Goal: Task Accomplishment & Management: Complete application form

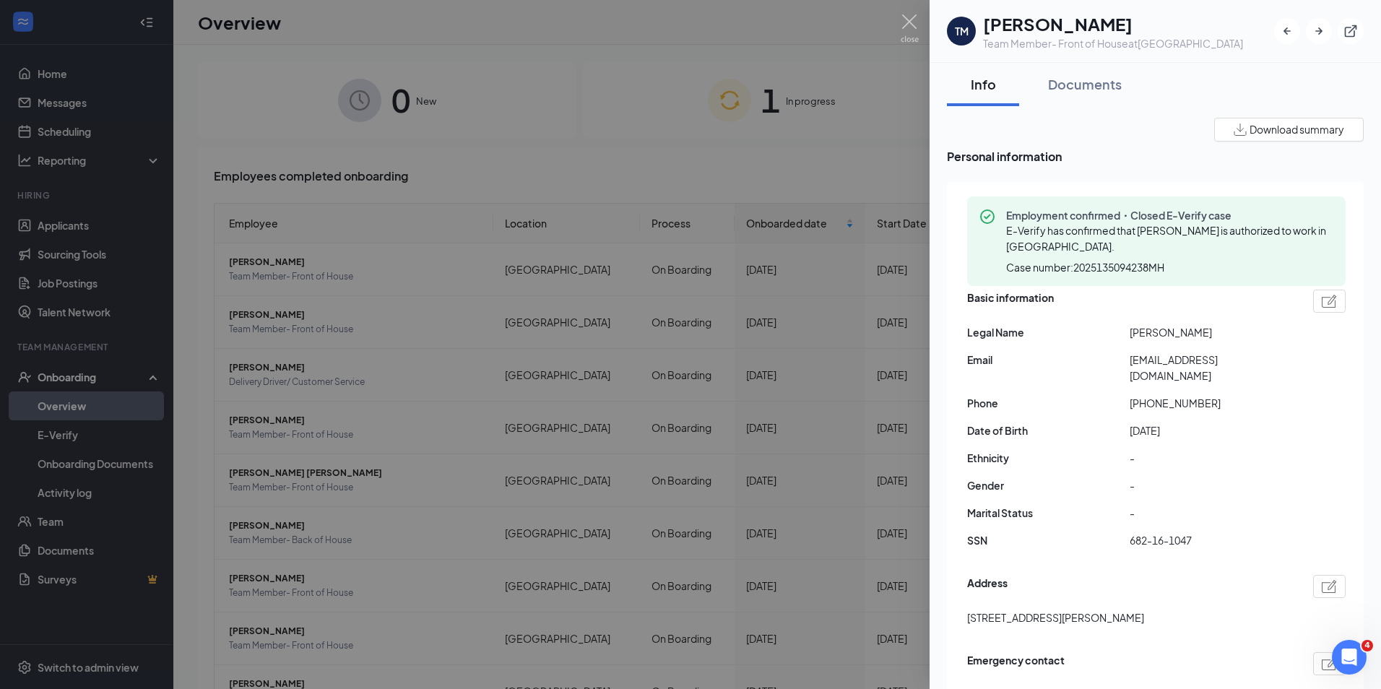
click at [354, 146] on div at bounding box center [690, 344] width 1381 height 689
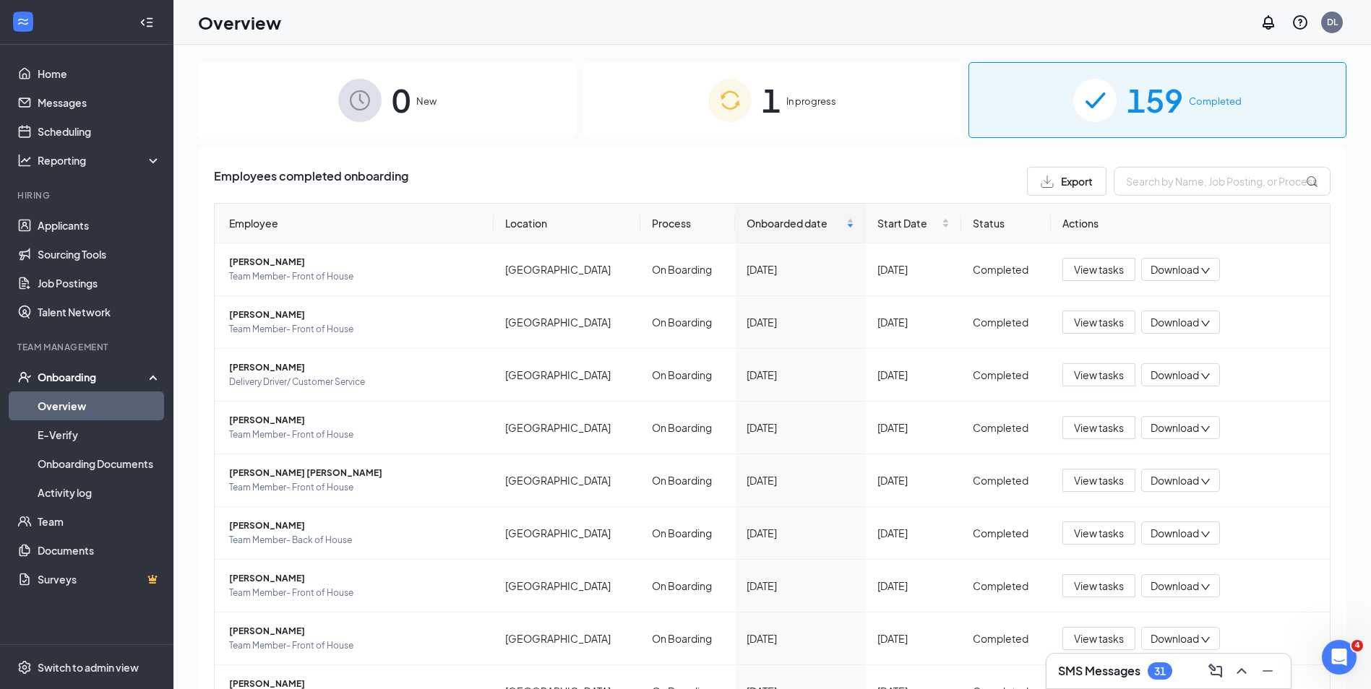
click at [691, 112] on div "1 In progress" at bounding box center [772, 100] width 378 height 76
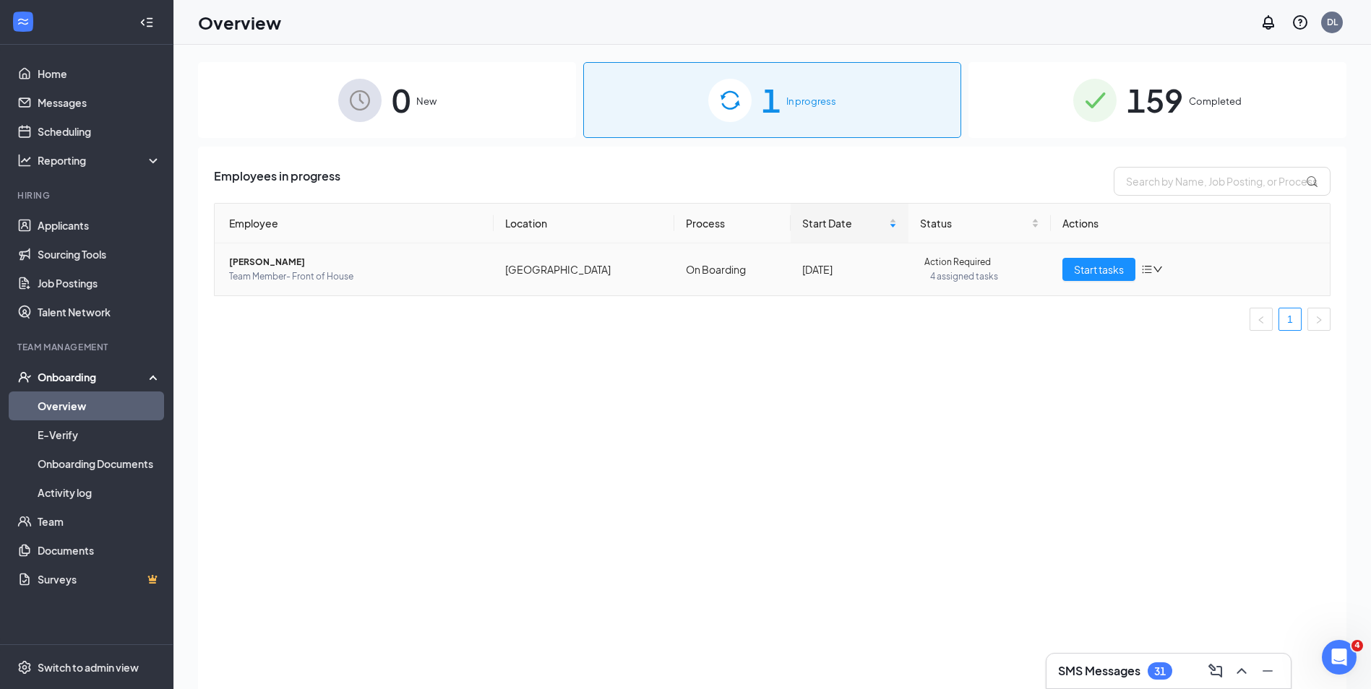
click at [269, 266] on span "[PERSON_NAME]" at bounding box center [355, 262] width 253 height 14
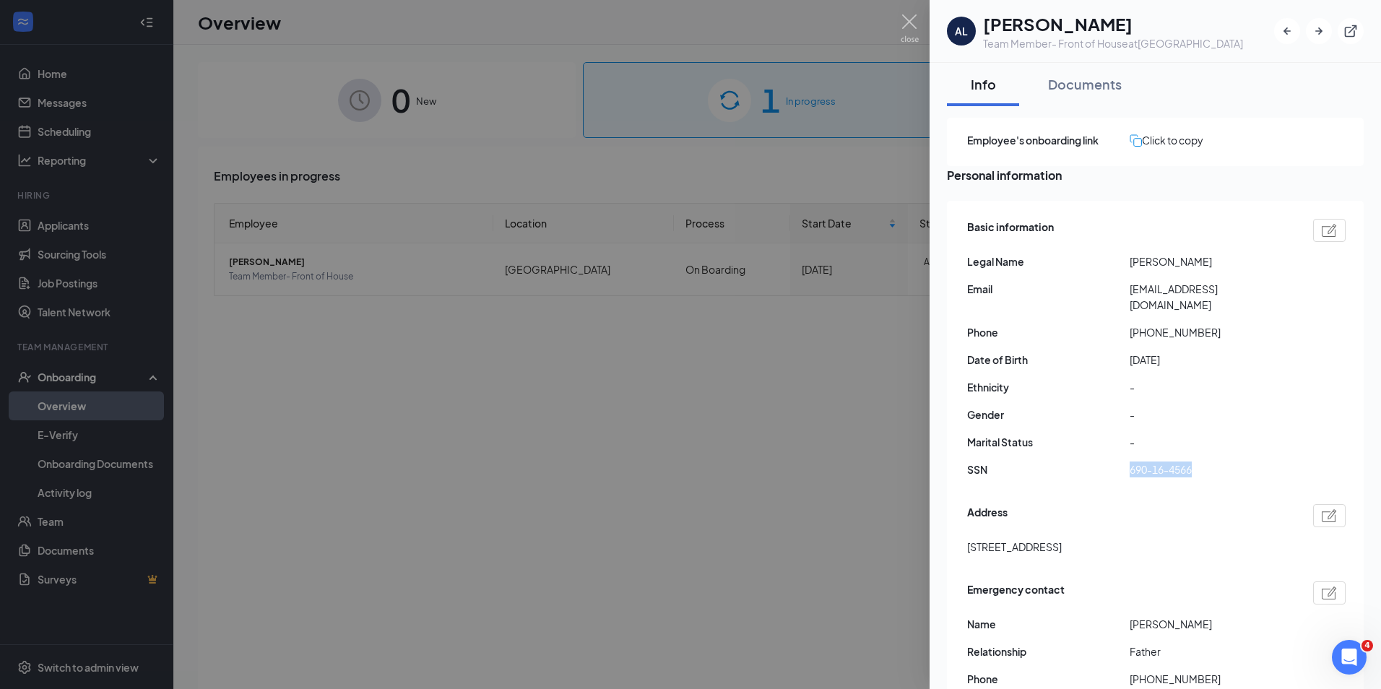
drag, startPoint x: 1131, startPoint y: 464, endPoint x: 1243, endPoint y: 480, distance: 113.2
click at [1243, 480] on div "Basic information Legal Name [PERSON_NAME] Email [EMAIL_ADDRESS][DOMAIN_NAME] P…" at bounding box center [1156, 352] width 379 height 274
copy span "690-16-4566"
click at [838, 436] on div at bounding box center [690, 344] width 1381 height 689
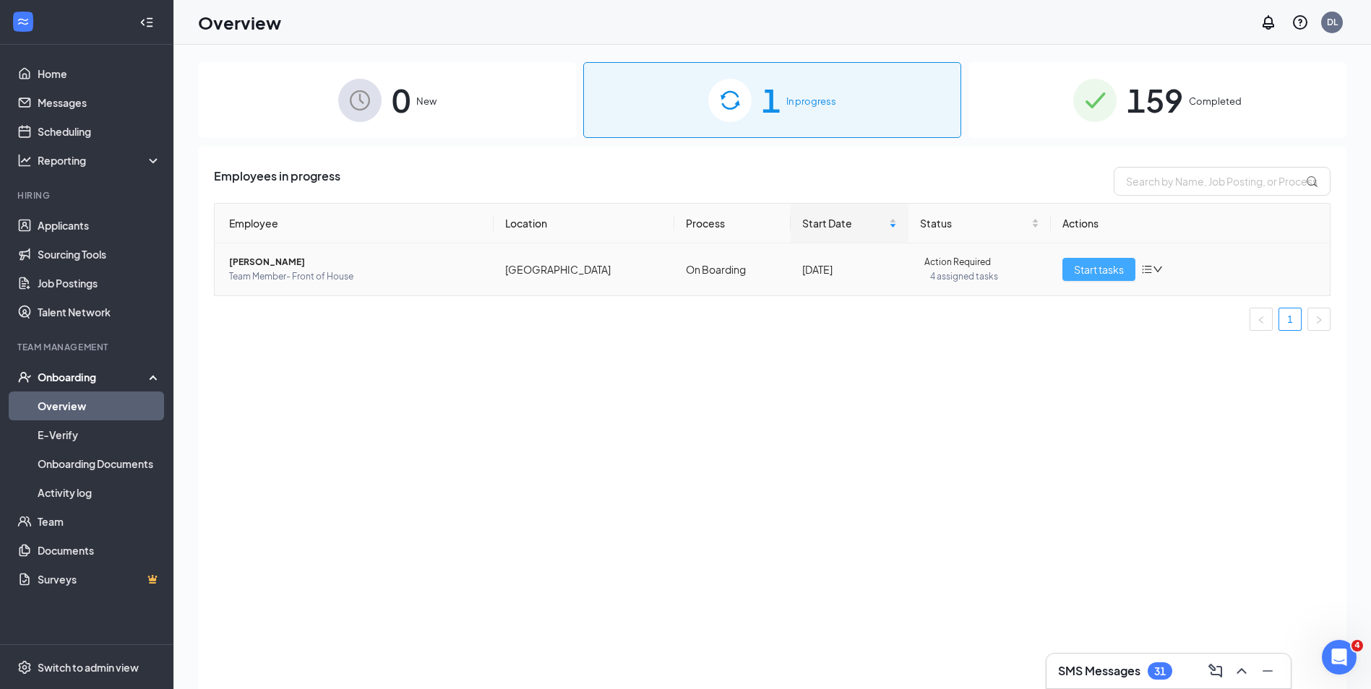
click at [1069, 273] on button "Start tasks" at bounding box center [1098, 269] width 73 height 23
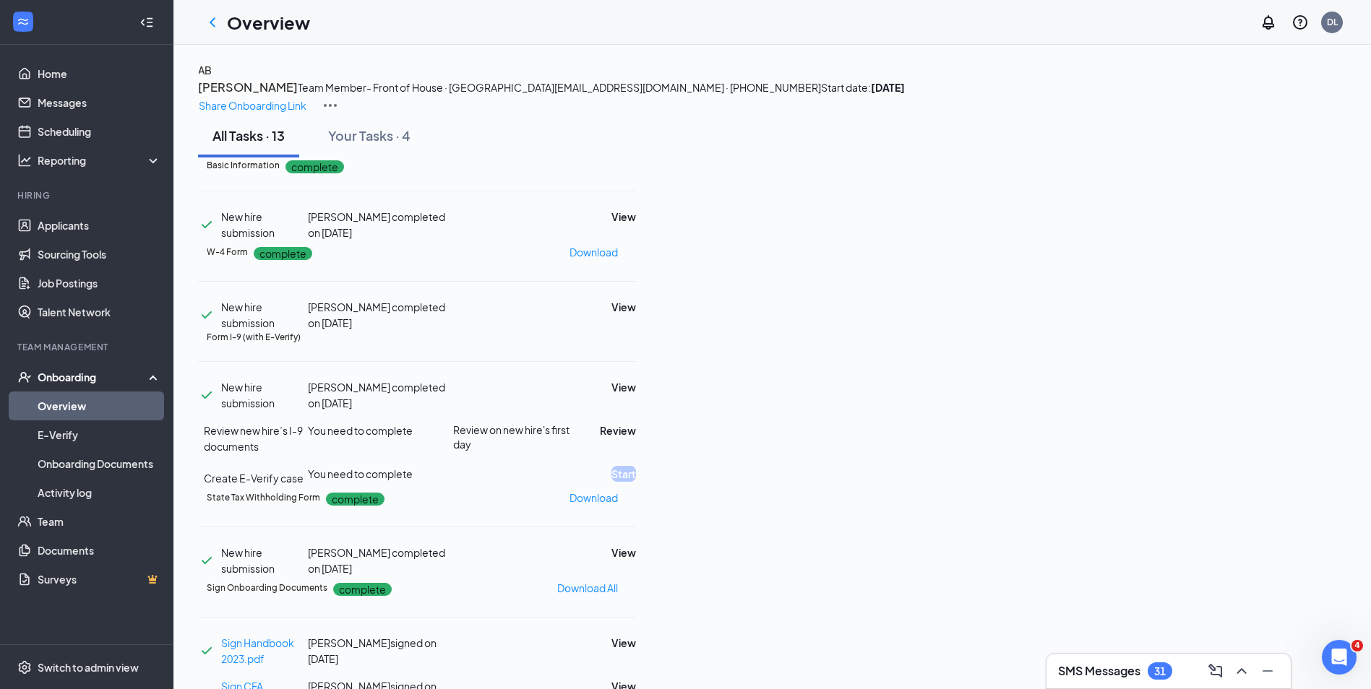
click at [212, 78] on button "AB" at bounding box center [205, 70] width 14 height 16
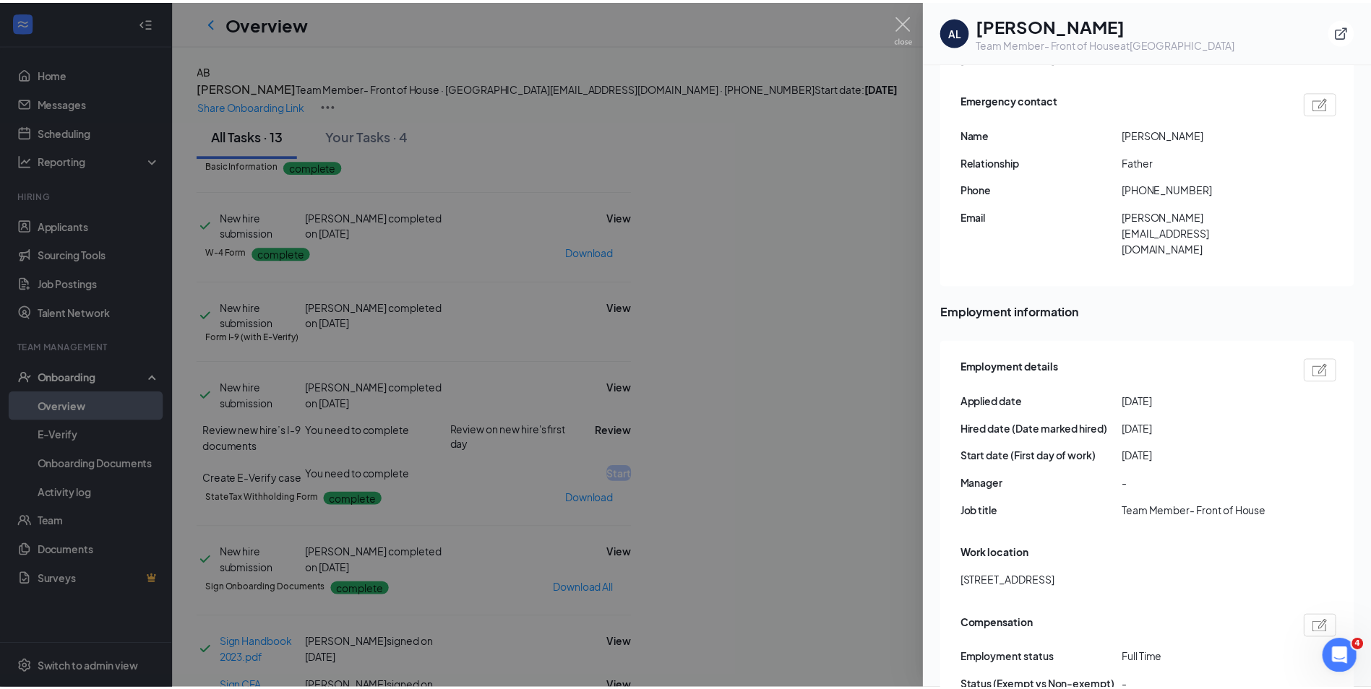
scroll to position [650, 0]
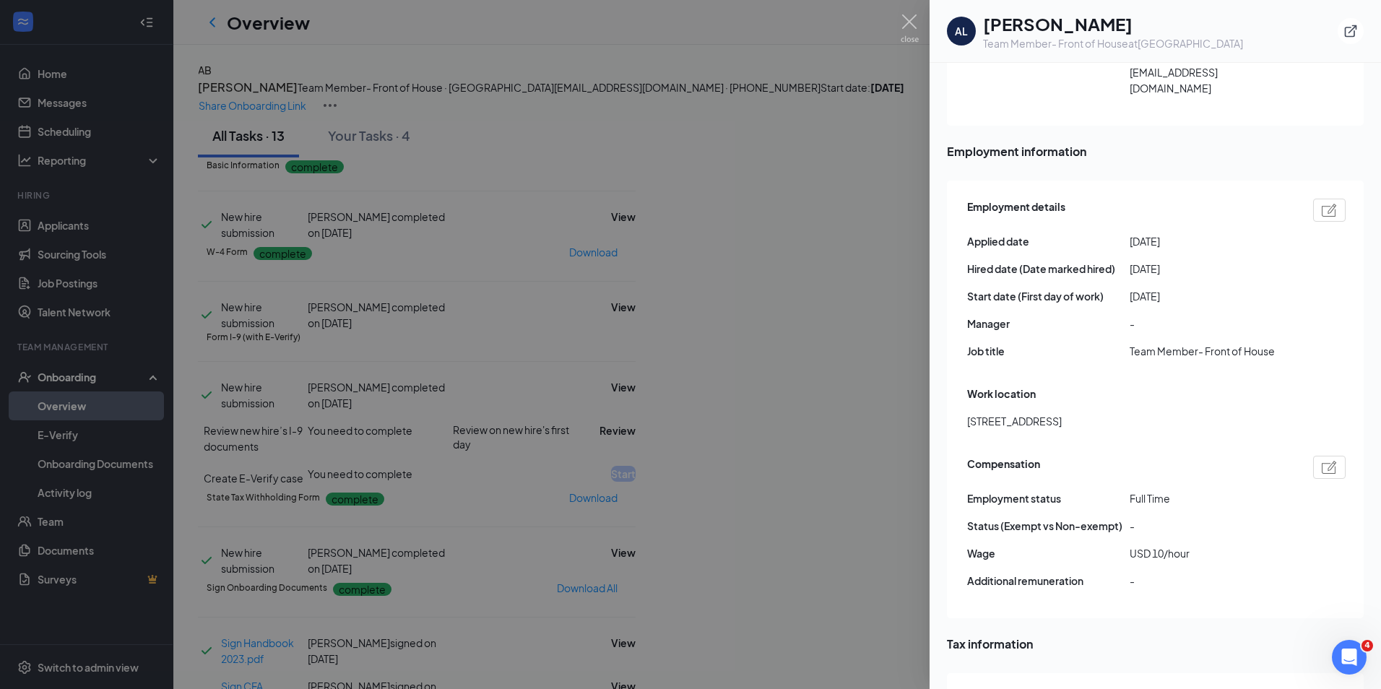
click at [568, 220] on div at bounding box center [690, 344] width 1381 height 689
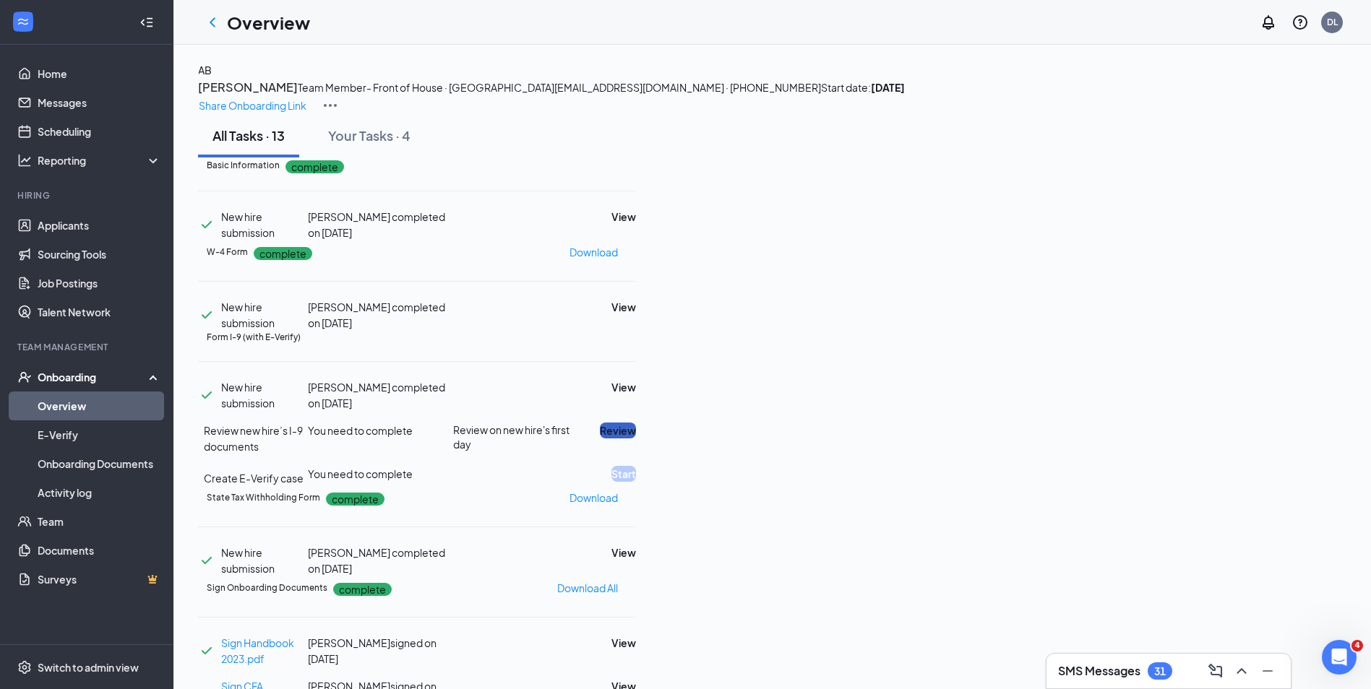
click at [636, 439] on button "Review" at bounding box center [618, 431] width 36 height 16
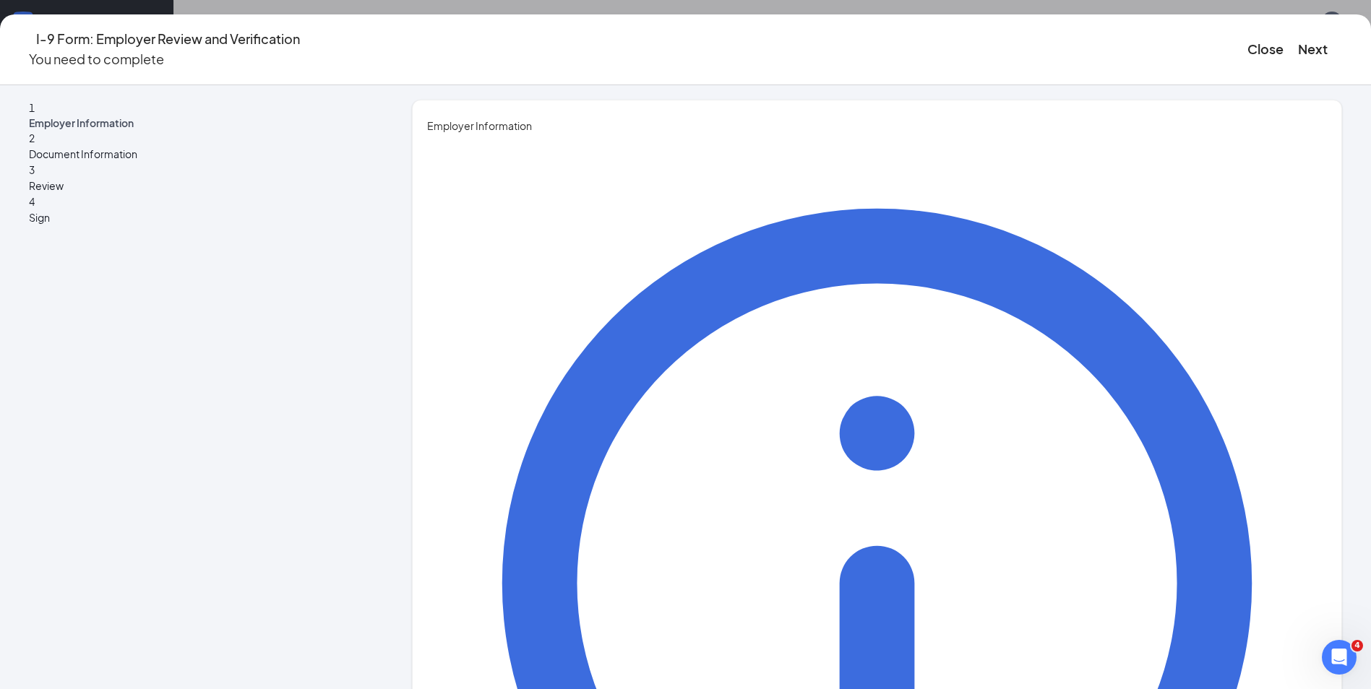
type input "[PERSON_NAME]"
type input "White"
type input "Training Director"
type input "[EMAIL_ADDRESS][DEMOGRAPHIC_DATA][DOMAIN_NAME]"
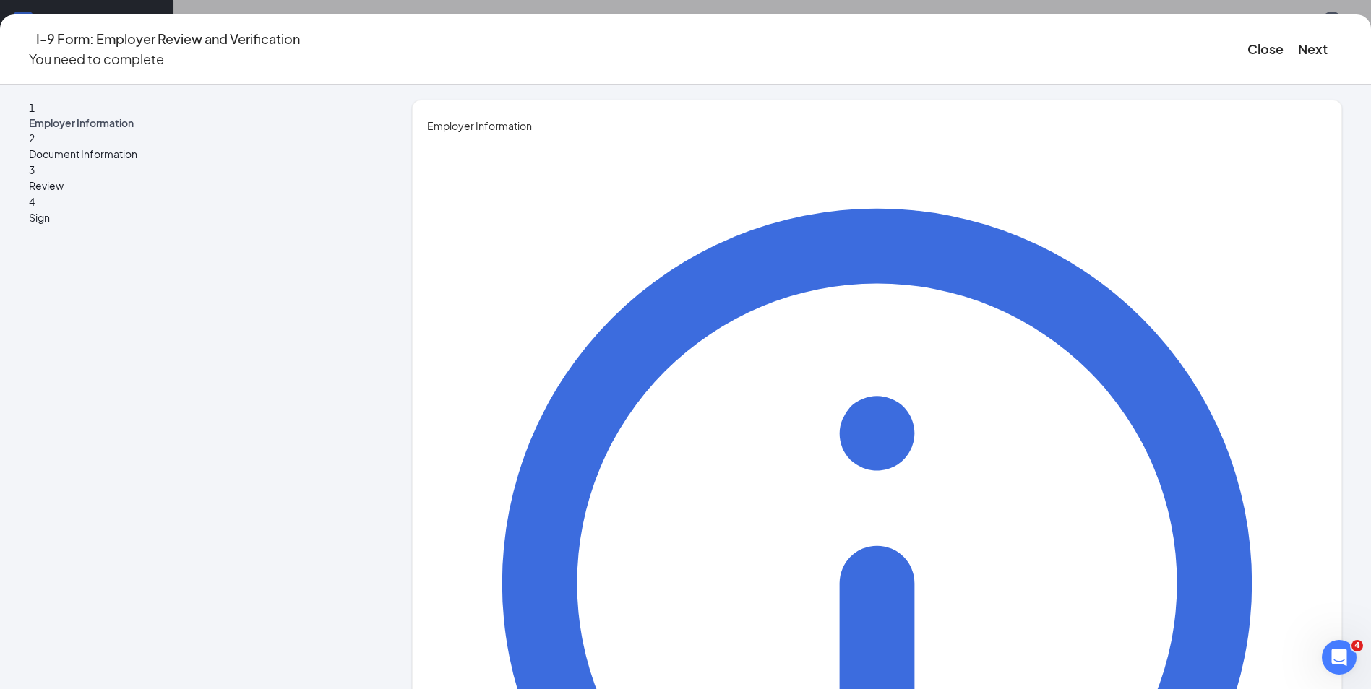
type input "0"
type input "7048810002"
click at [1298, 43] on button "Next" at bounding box center [1313, 49] width 30 height 20
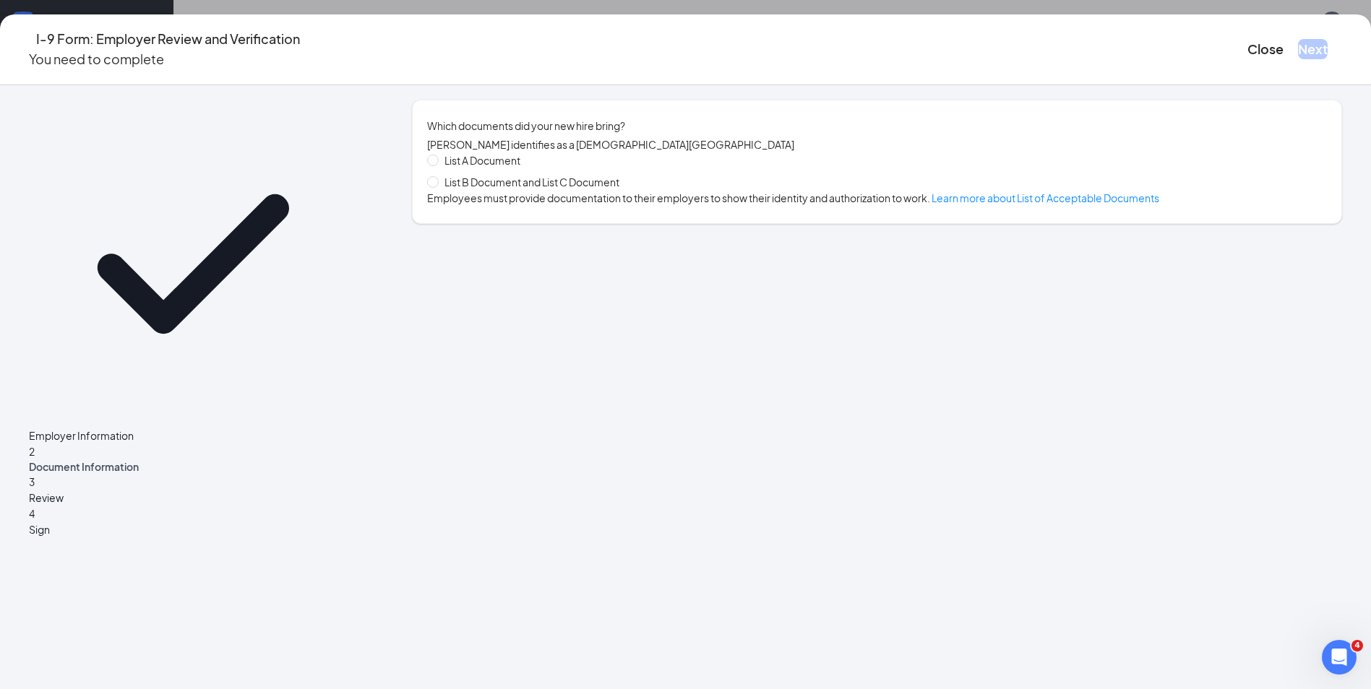
click at [562, 190] on span "List B Document and List C Document" at bounding box center [532, 182] width 186 height 16
click at [437, 186] on input "List B Document and List C Document" at bounding box center [432, 181] width 10 height 10
radio input "true"
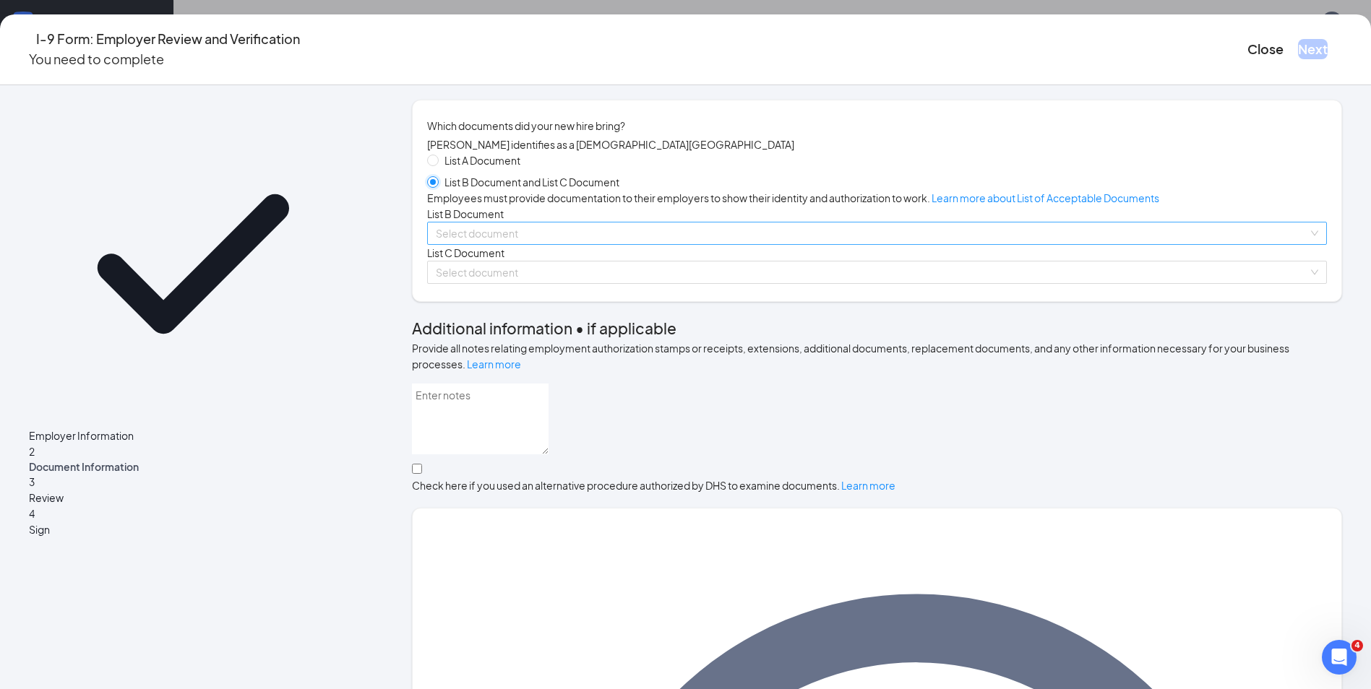
click at [530, 244] on span at bounding box center [872, 234] width 872 height 22
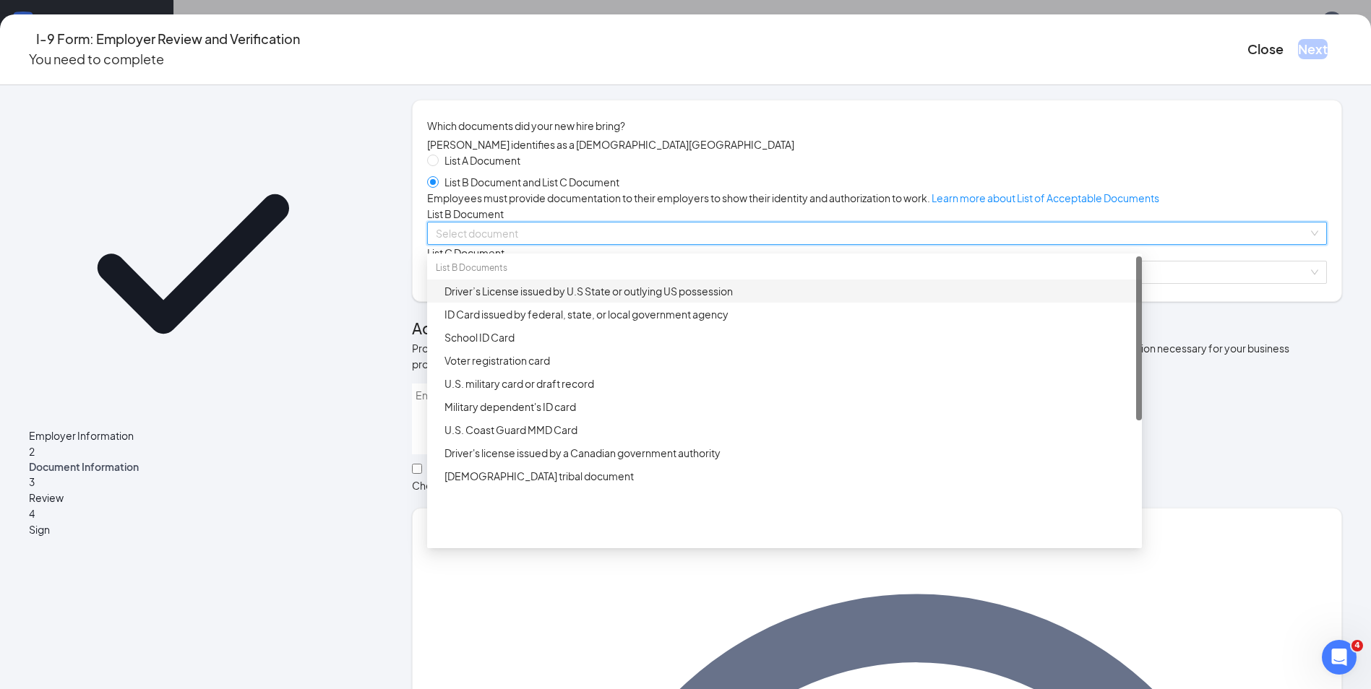
click at [548, 299] on div "Driver’s License issued by U.S State or outlying US possession" at bounding box center [788, 291] width 689 height 16
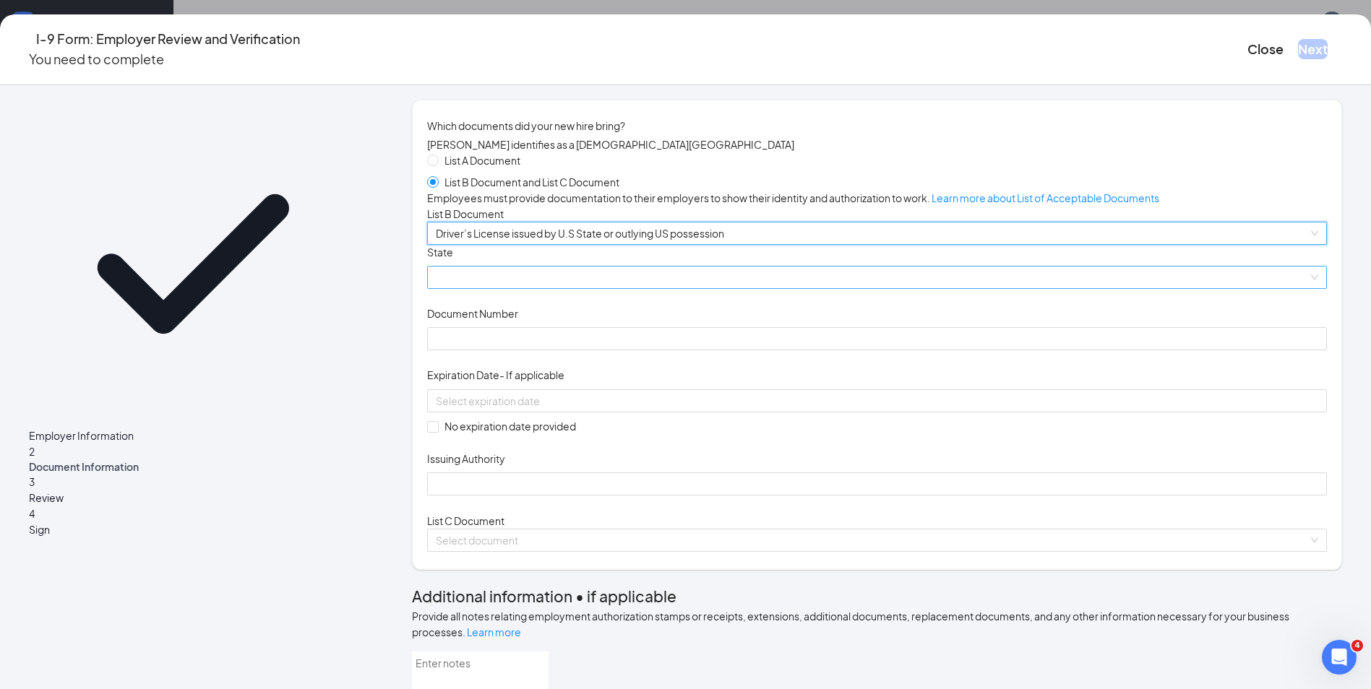
click at [536, 288] on span at bounding box center [877, 278] width 882 height 22
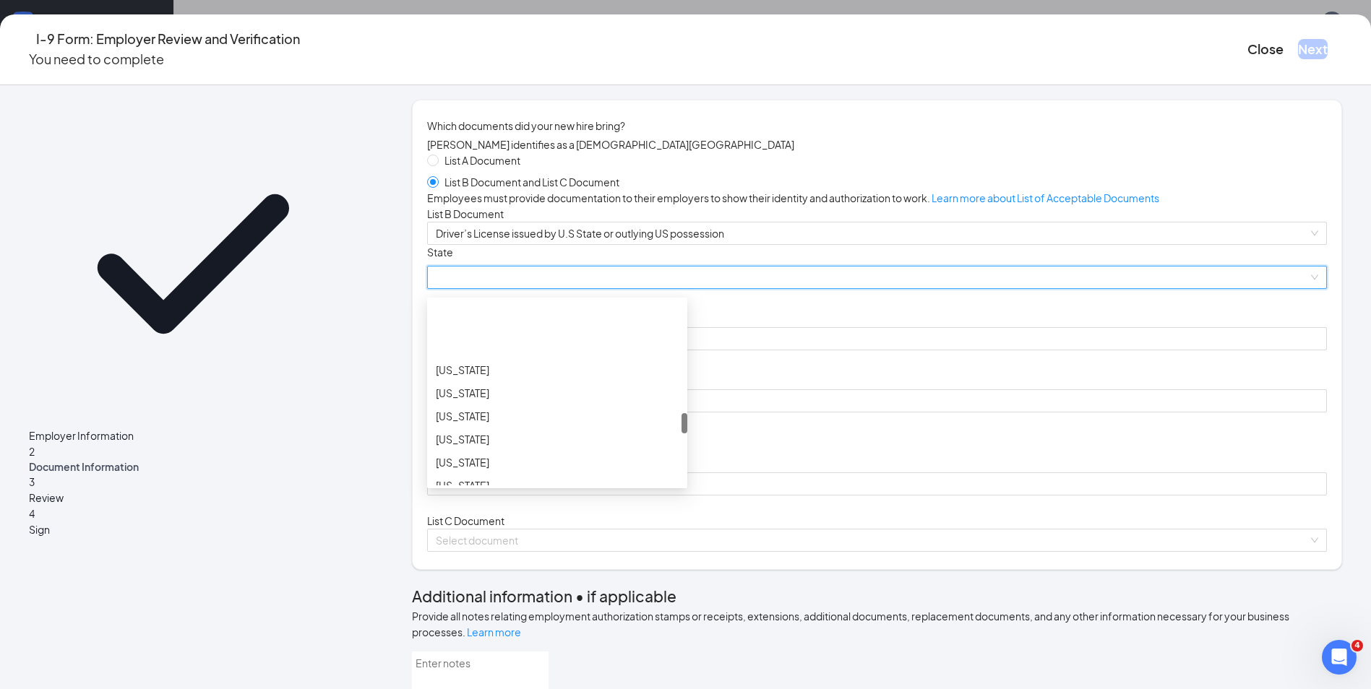
scroll to position [1084, 0]
click at [559, 369] on div "[US_STATE]" at bounding box center [557, 361] width 243 height 16
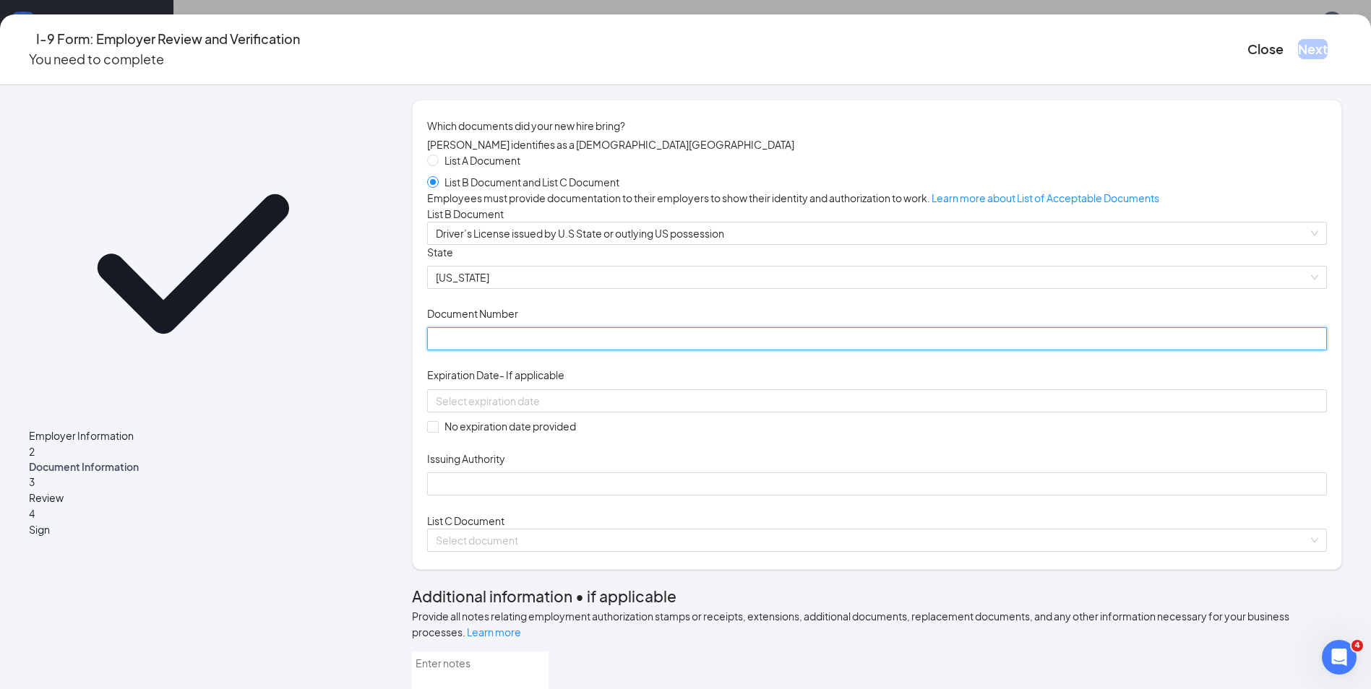
click at [532, 350] on input "Document Number" at bounding box center [877, 338] width 900 height 23
type input "000046872617"
click at [493, 409] on input at bounding box center [875, 401] width 879 height 16
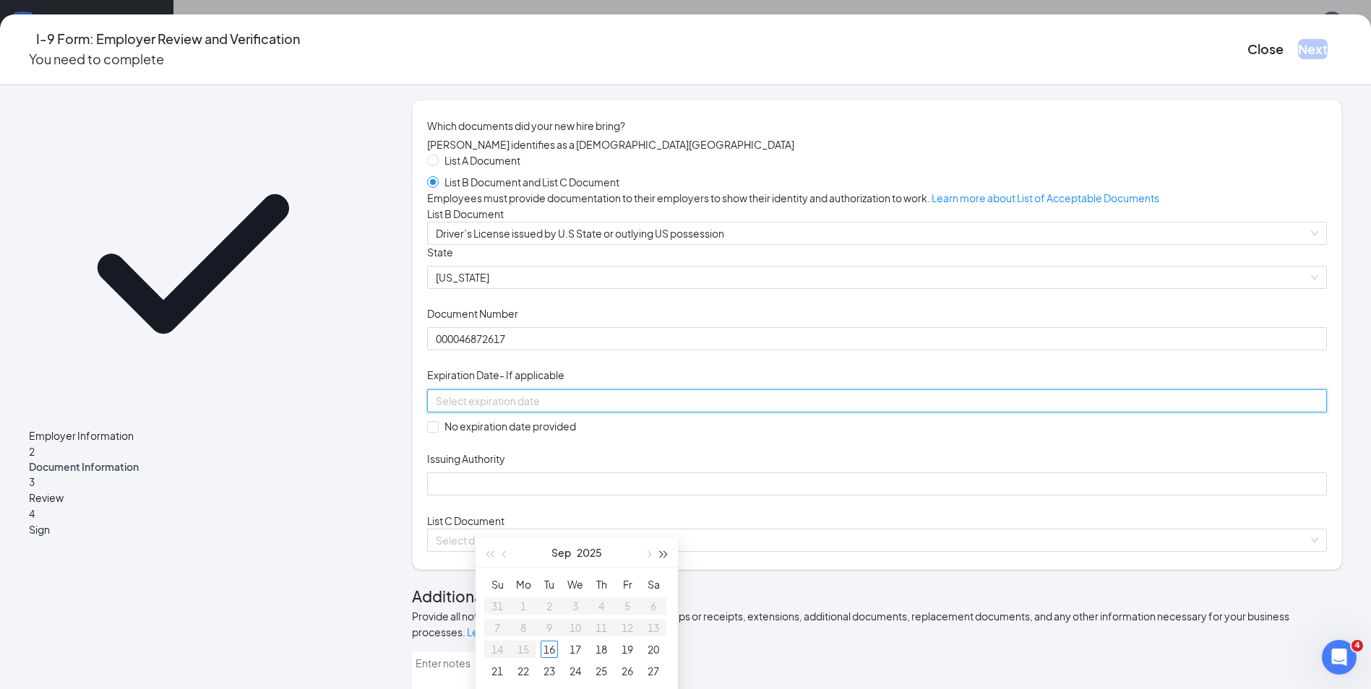
click at [665, 558] on button "button" at bounding box center [664, 552] width 16 height 29
type input "[DATE]"
click at [545, 618] on div "29" at bounding box center [548, 620] width 17 height 17
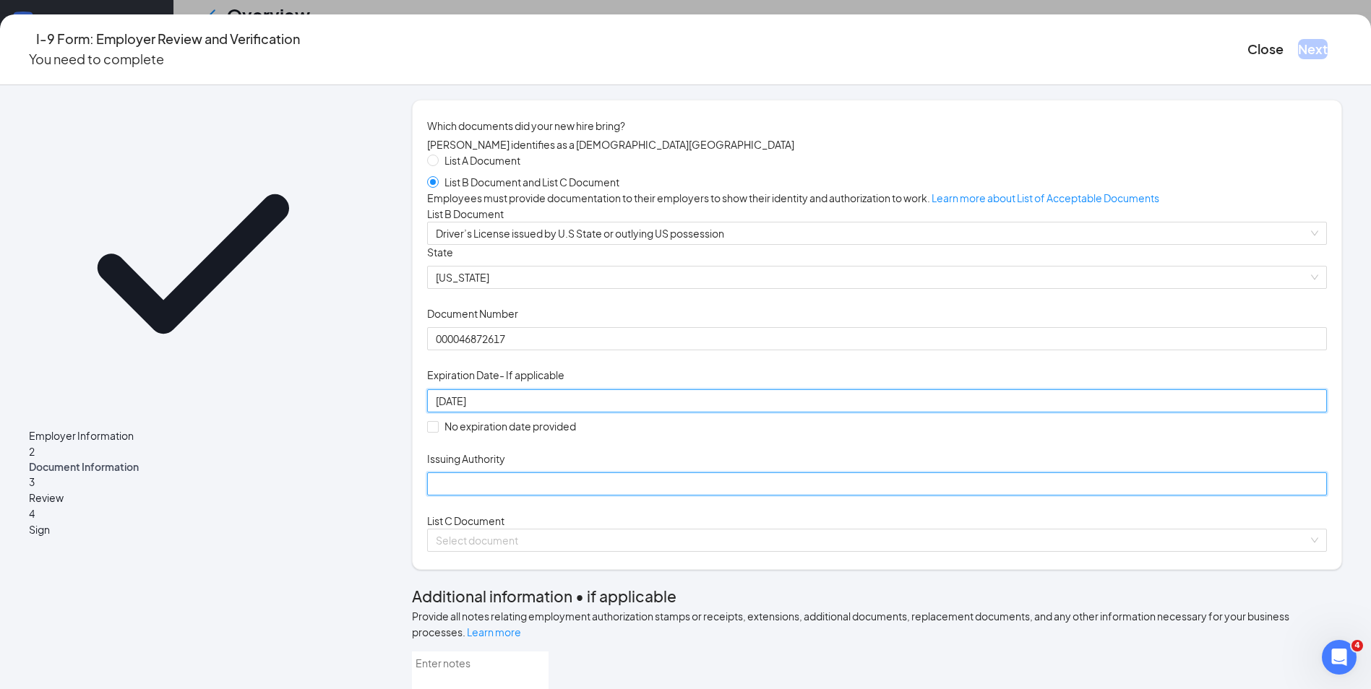
click at [566, 496] on input "Issuing Authority" at bounding box center [877, 484] width 900 height 23
type input "[US_STATE]"
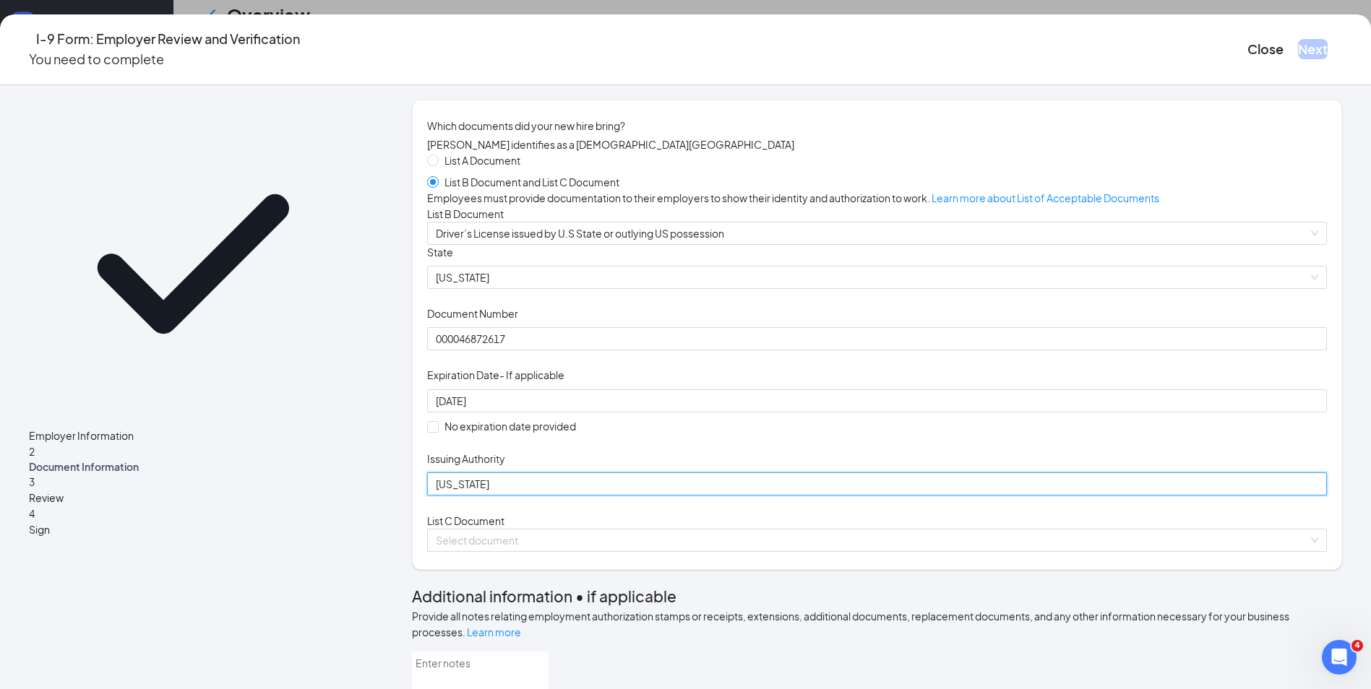
scroll to position [145, 0]
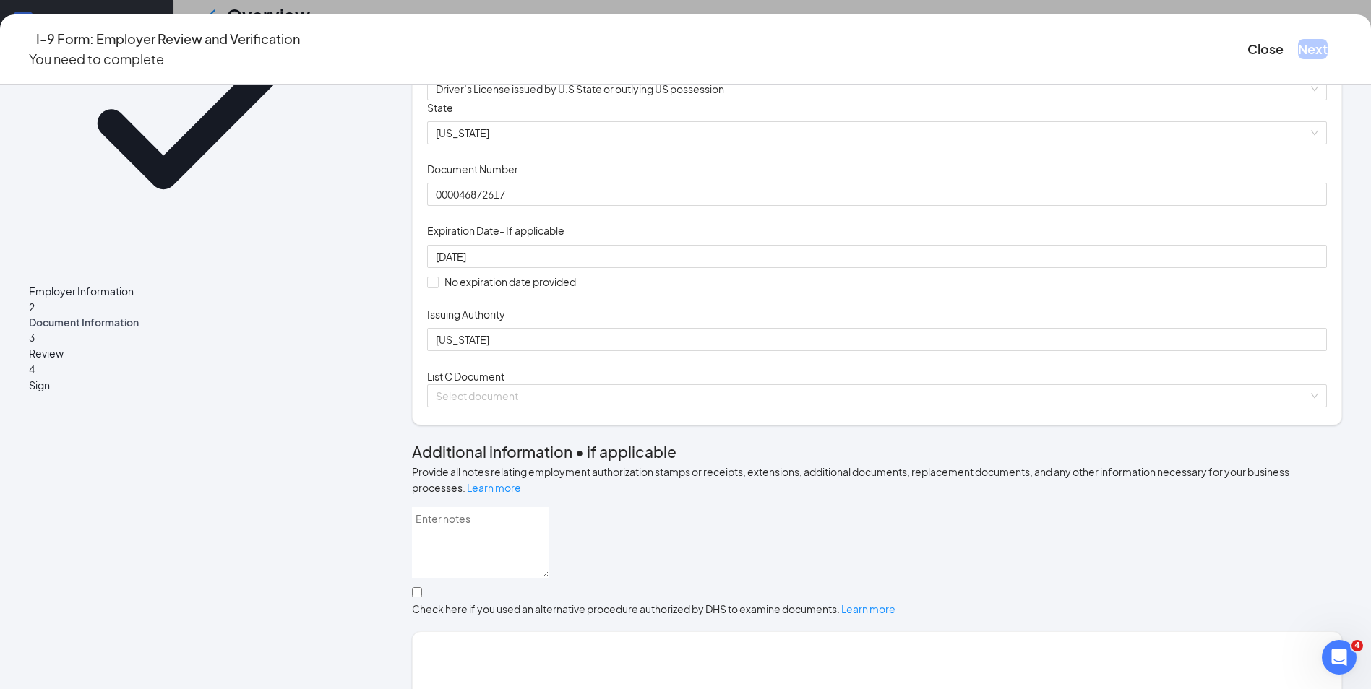
click at [570, 408] on div "List C Document Select document" at bounding box center [877, 387] width 900 height 39
click at [564, 407] on span at bounding box center [872, 396] width 872 height 22
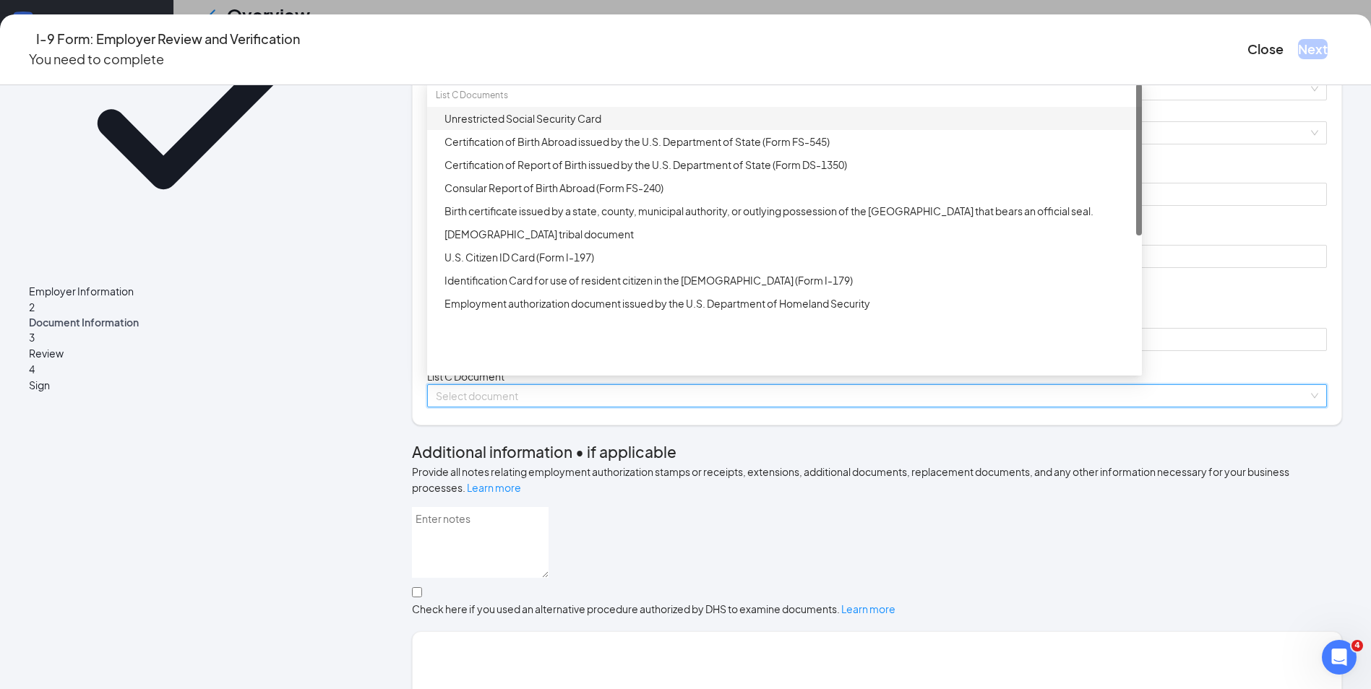
click at [684, 126] on div "Unrestricted Social Security Card" at bounding box center [788, 119] width 689 height 16
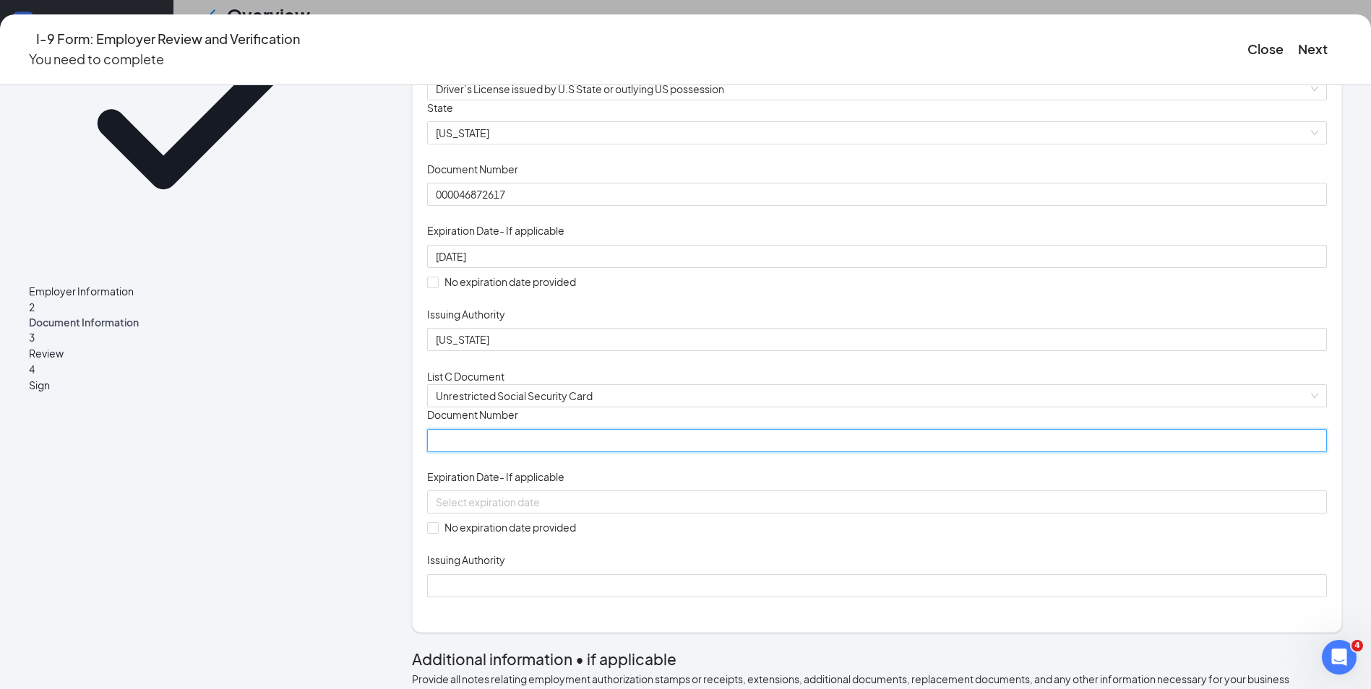
click at [531, 452] on input "Document Number" at bounding box center [877, 440] width 900 height 23
paste input "690-16-4566"
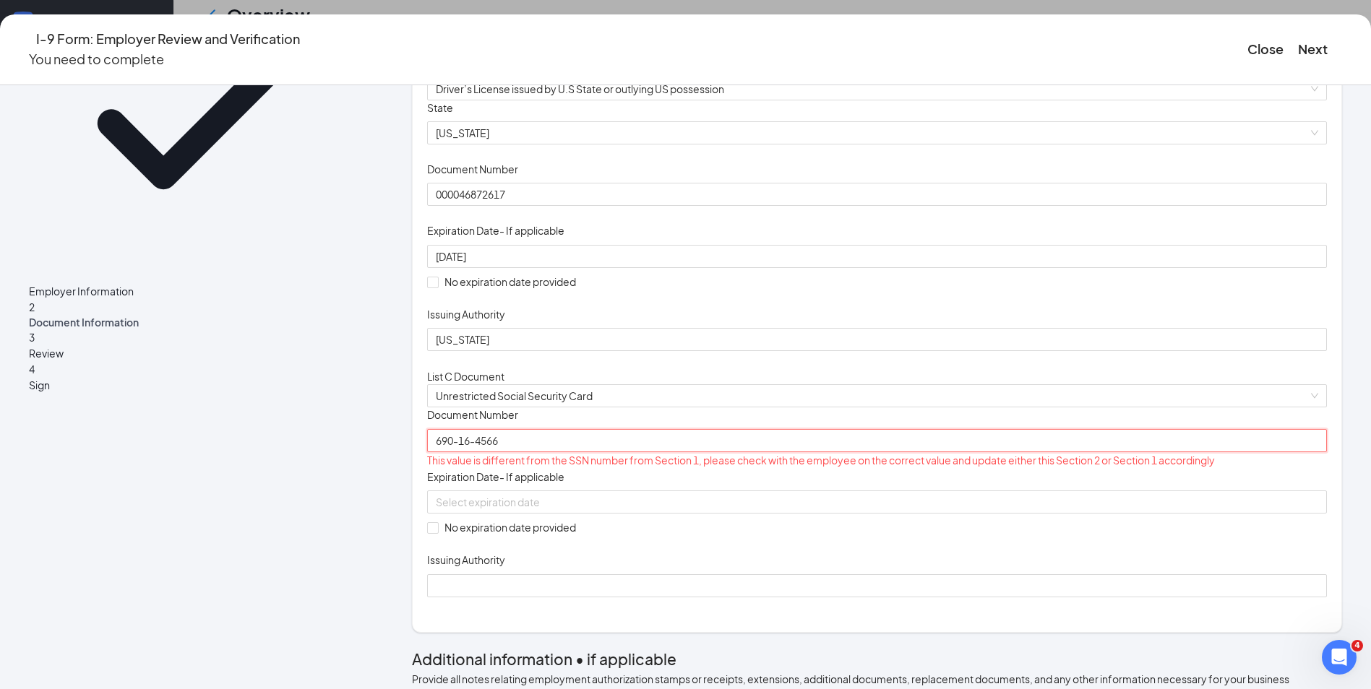
click at [522, 452] on input "690-16-4566" at bounding box center [877, 440] width 900 height 23
click at [510, 452] on input "690-164566" at bounding box center [877, 440] width 900 height 23
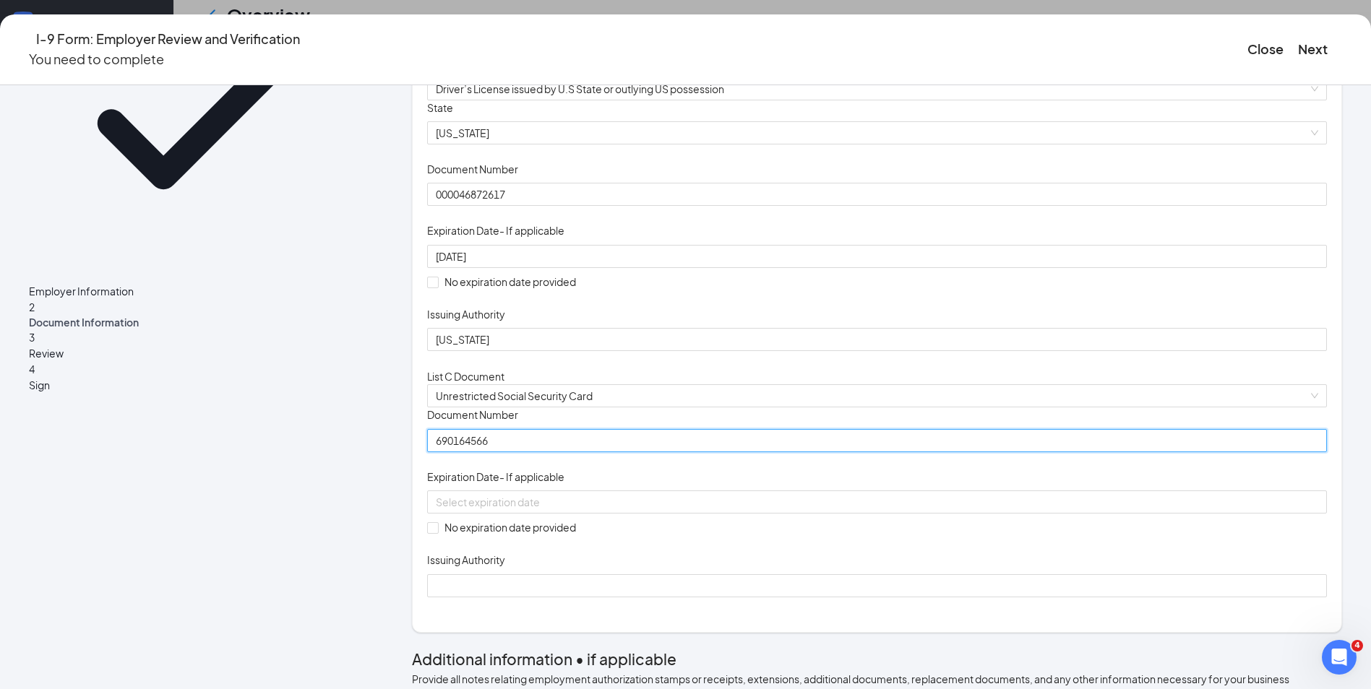
click at [483, 452] on input "690164566" at bounding box center [877, 440] width 900 height 23
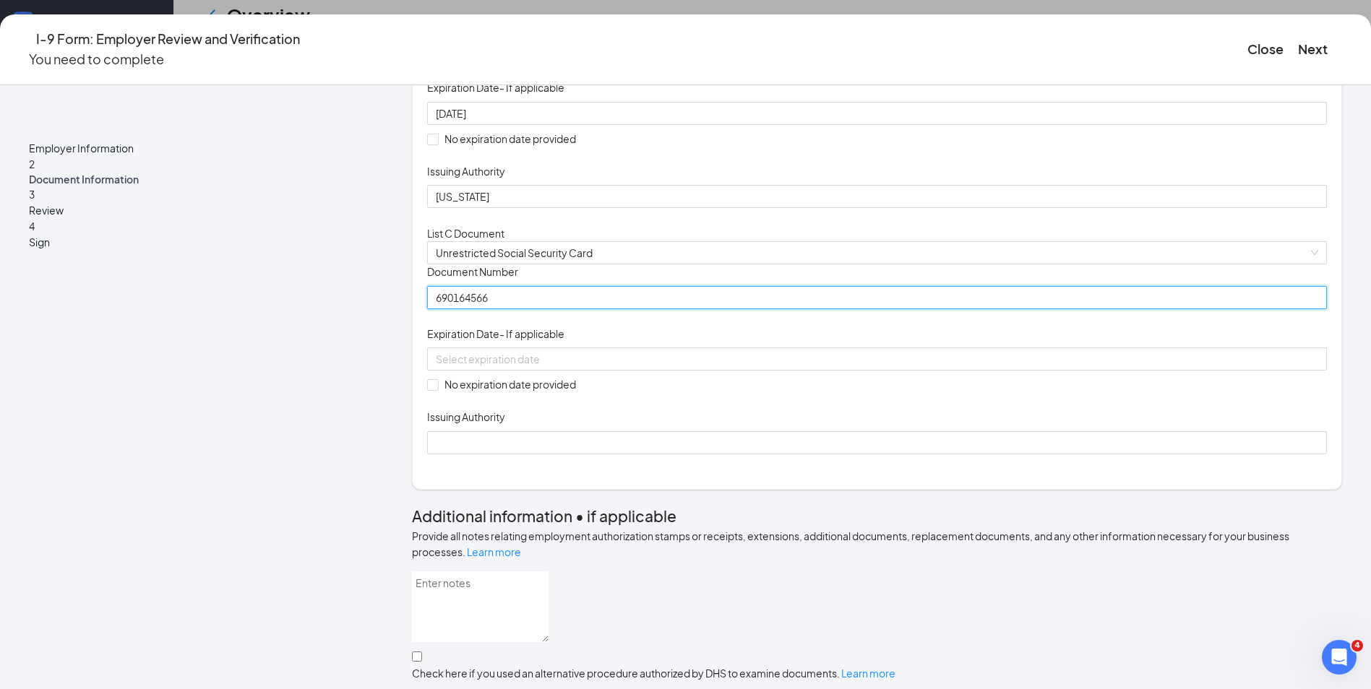
scroll to position [289, 0]
type input "690164566"
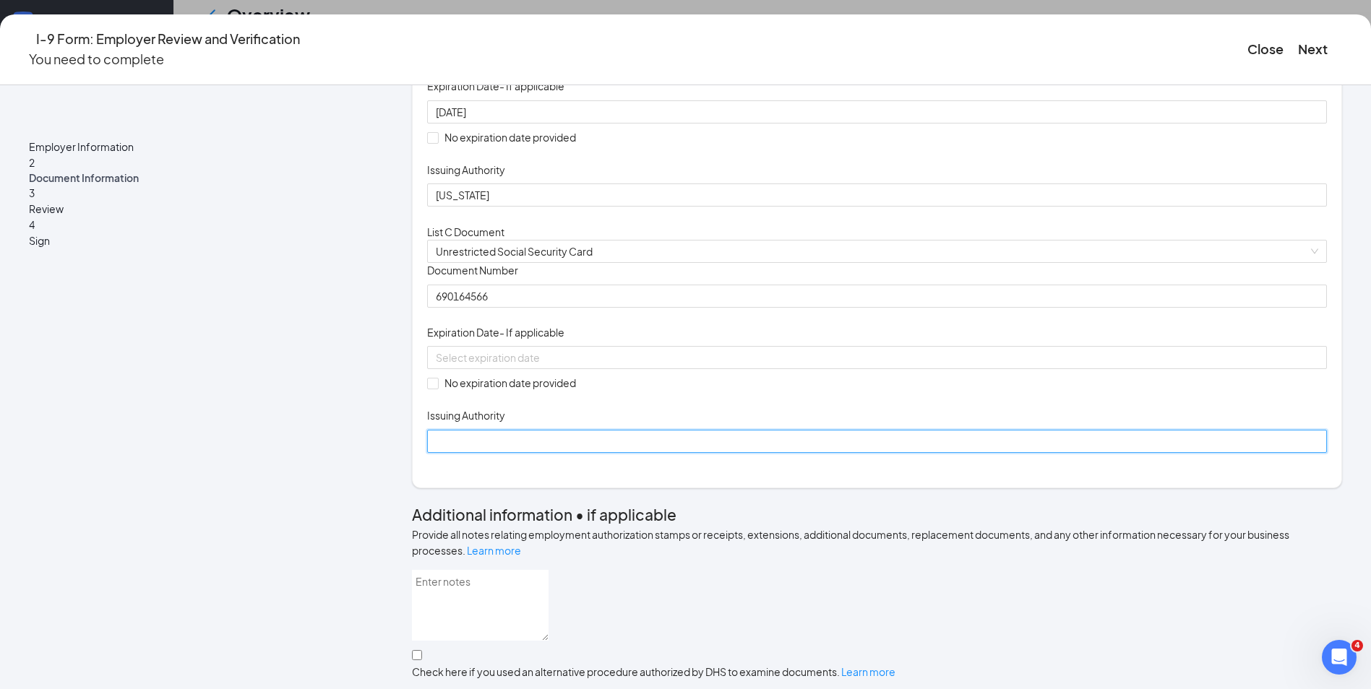
click at [538, 453] on input "Issuing Authority" at bounding box center [877, 441] width 900 height 23
type input "Social Security Administration"
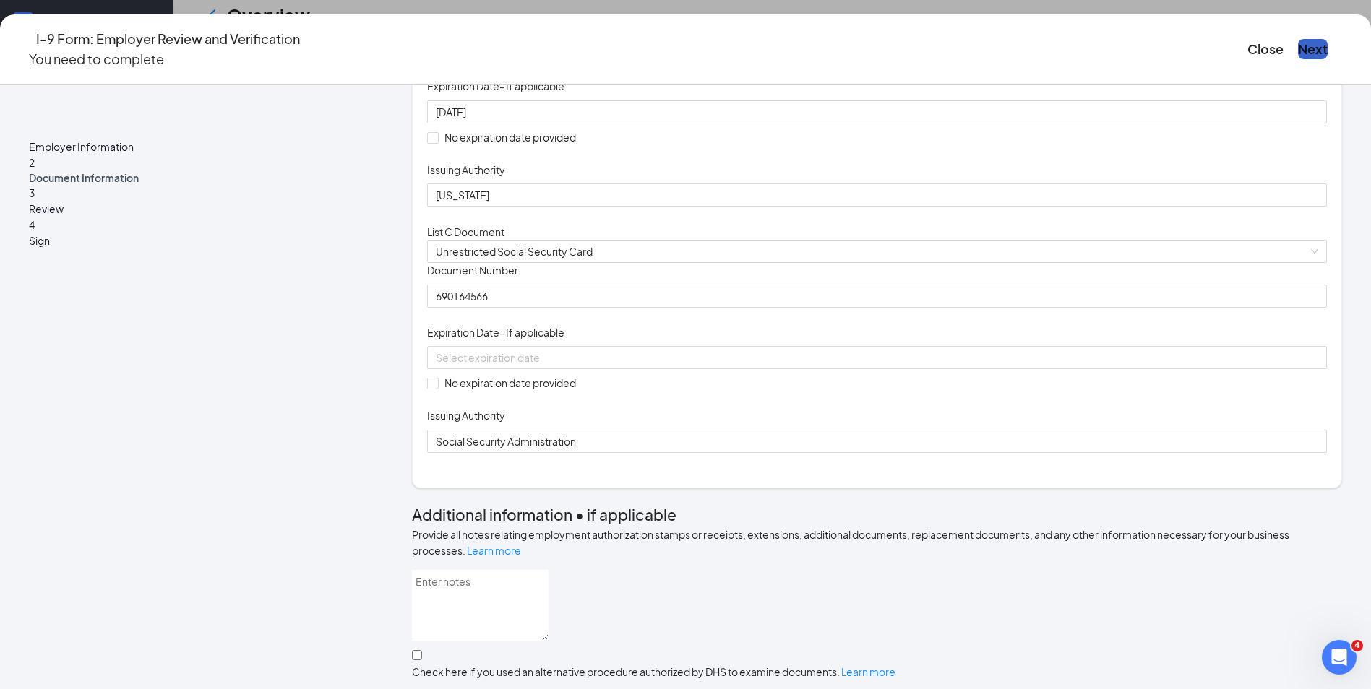
click at [1298, 51] on button "Next" at bounding box center [1313, 49] width 30 height 20
click at [439, 389] on span at bounding box center [433, 384] width 12 height 12
click at [437, 388] on input "No expiration date provided" at bounding box center [432, 383] width 10 height 10
checkbox input "true"
click at [1298, 53] on button "Next" at bounding box center [1313, 49] width 30 height 20
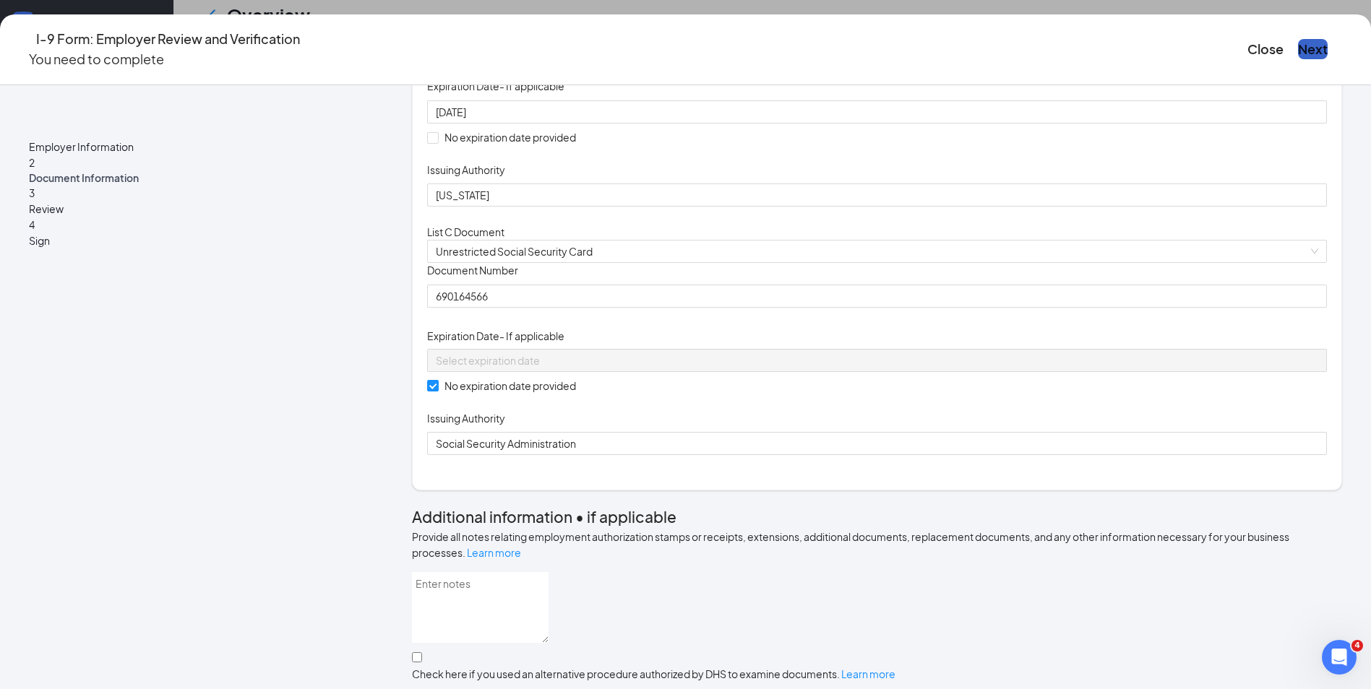
scroll to position [147, 0]
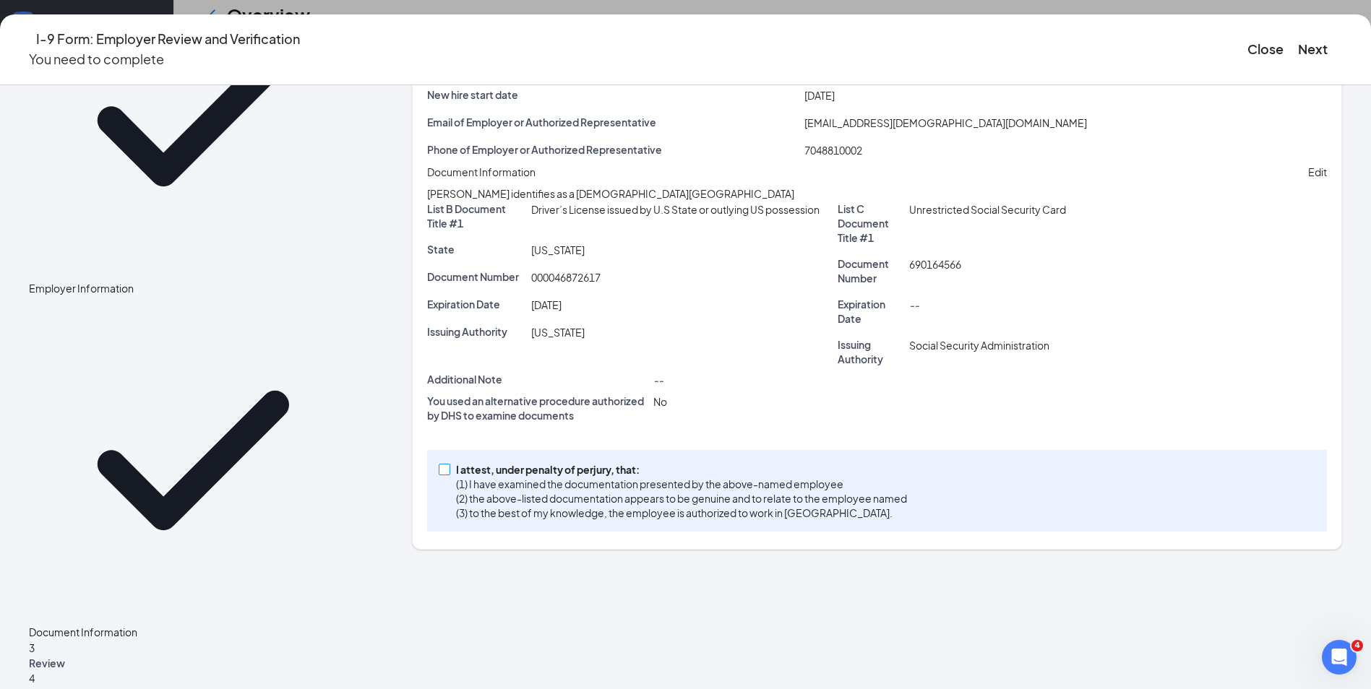
click at [449, 474] on input "I attest, under penalty of [PERSON_NAME], that: (1) I have examined the documen…" at bounding box center [444, 469] width 10 height 10
checkbox input "true"
click at [1298, 49] on button "Next" at bounding box center [1313, 49] width 30 height 20
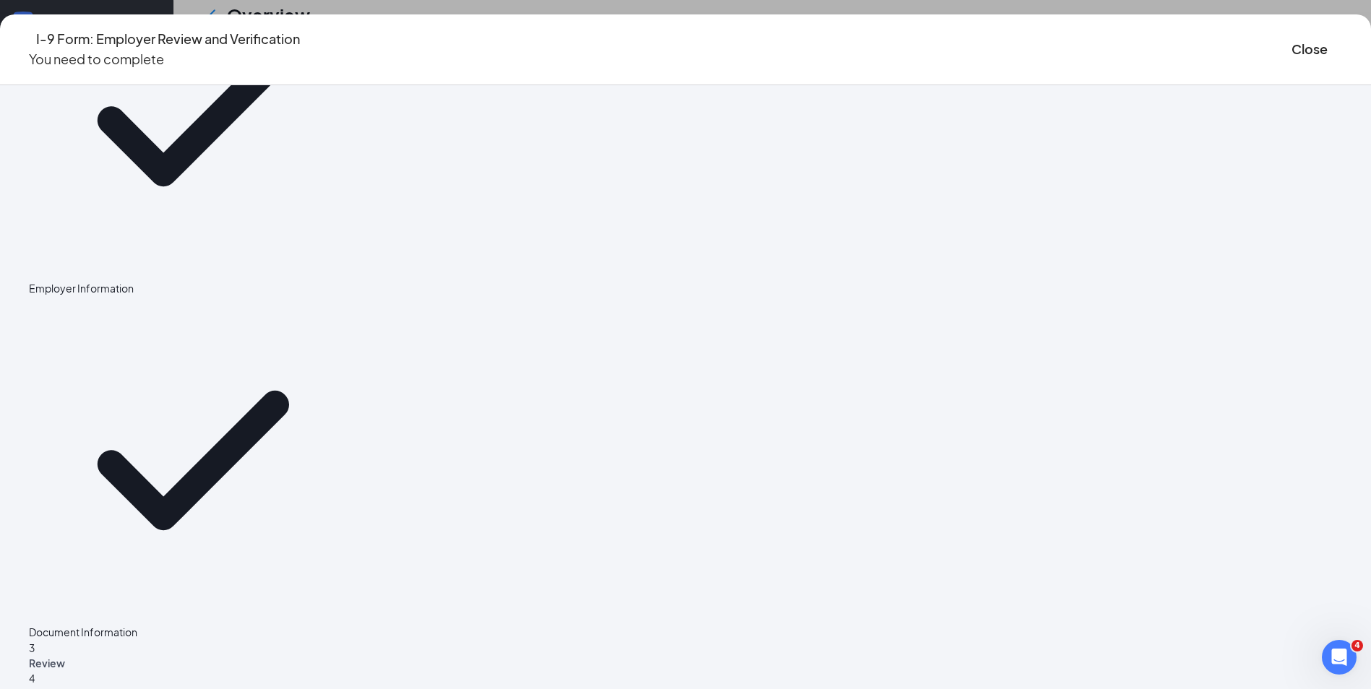
scroll to position [0, 0]
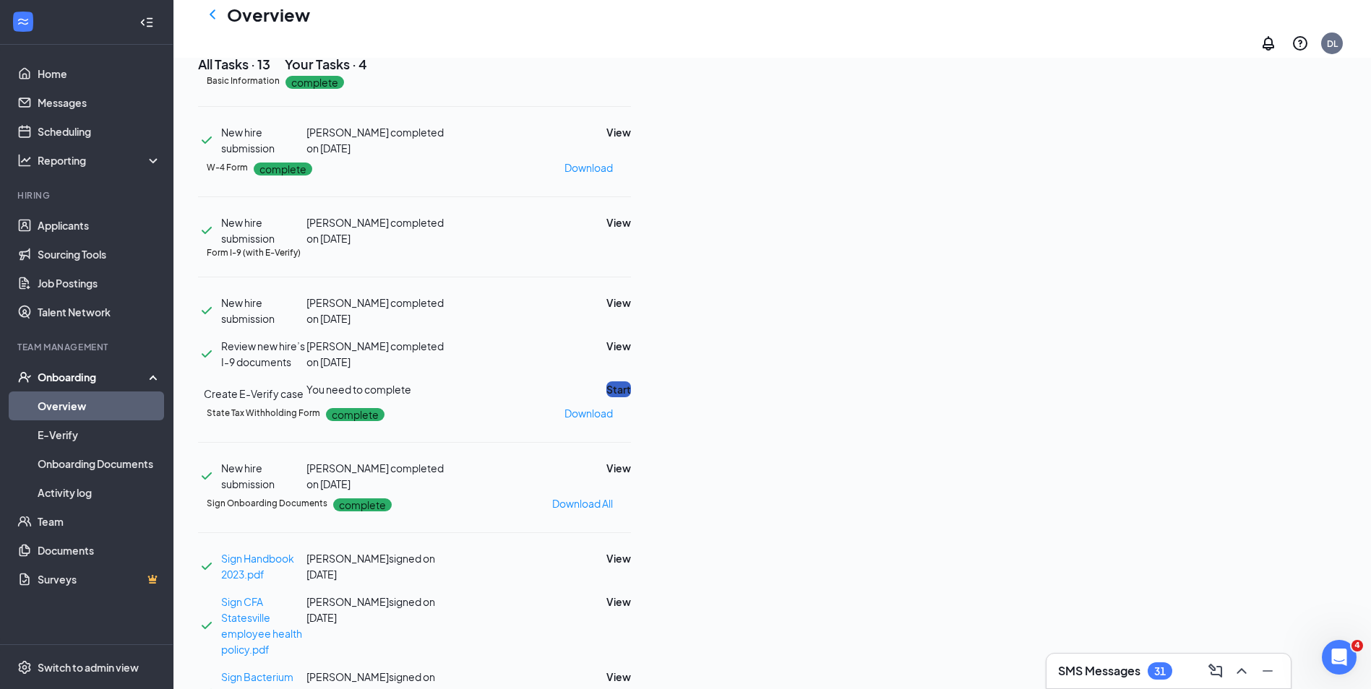
click at [631, 397] on button "Start" at bounding box center [618, 389] width 25 height 16
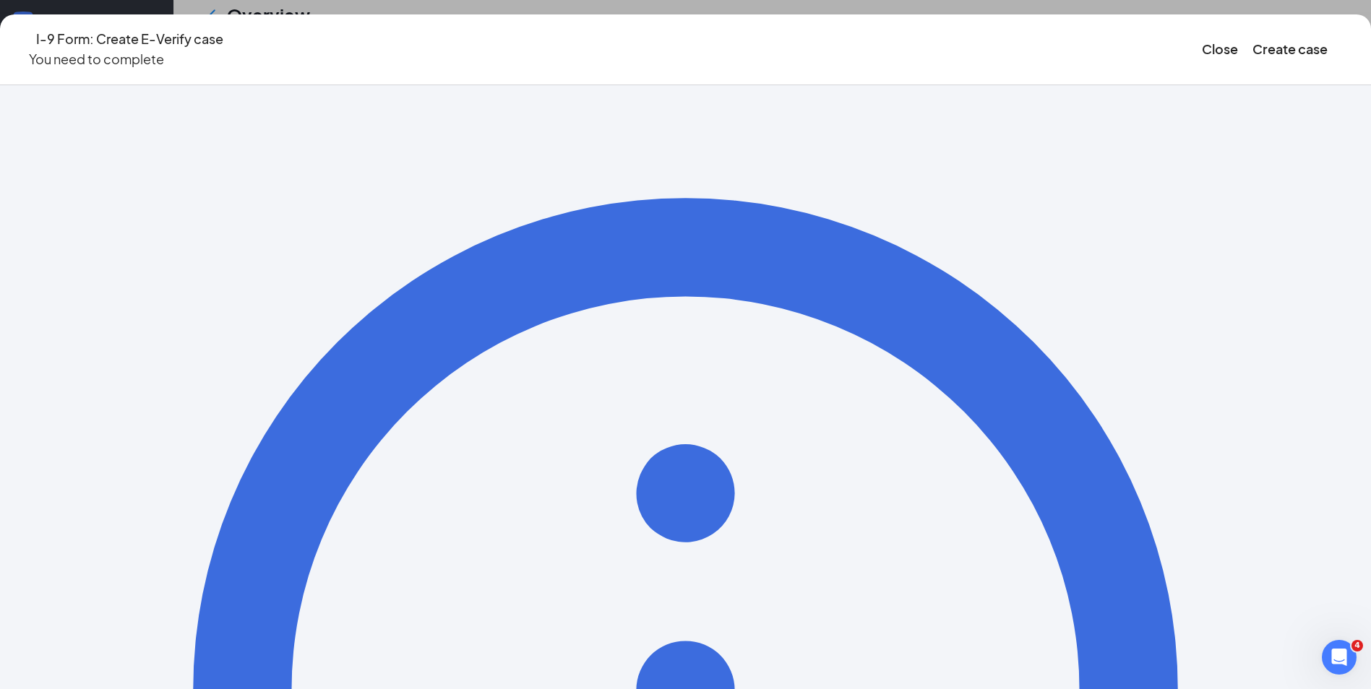
click at [1146, 18] on div "I-9 Form: Create E-Verify case You need to complete Close Create case" at bounding box center [685, 49] width 1371 height 71
click at [1202, 29] on div "Close Create case" at bounding box center [1272, 49] width 140 height 41
click at [1252, 39] on button "Create case" at bounding box center [1289, 49] width 75 height 20
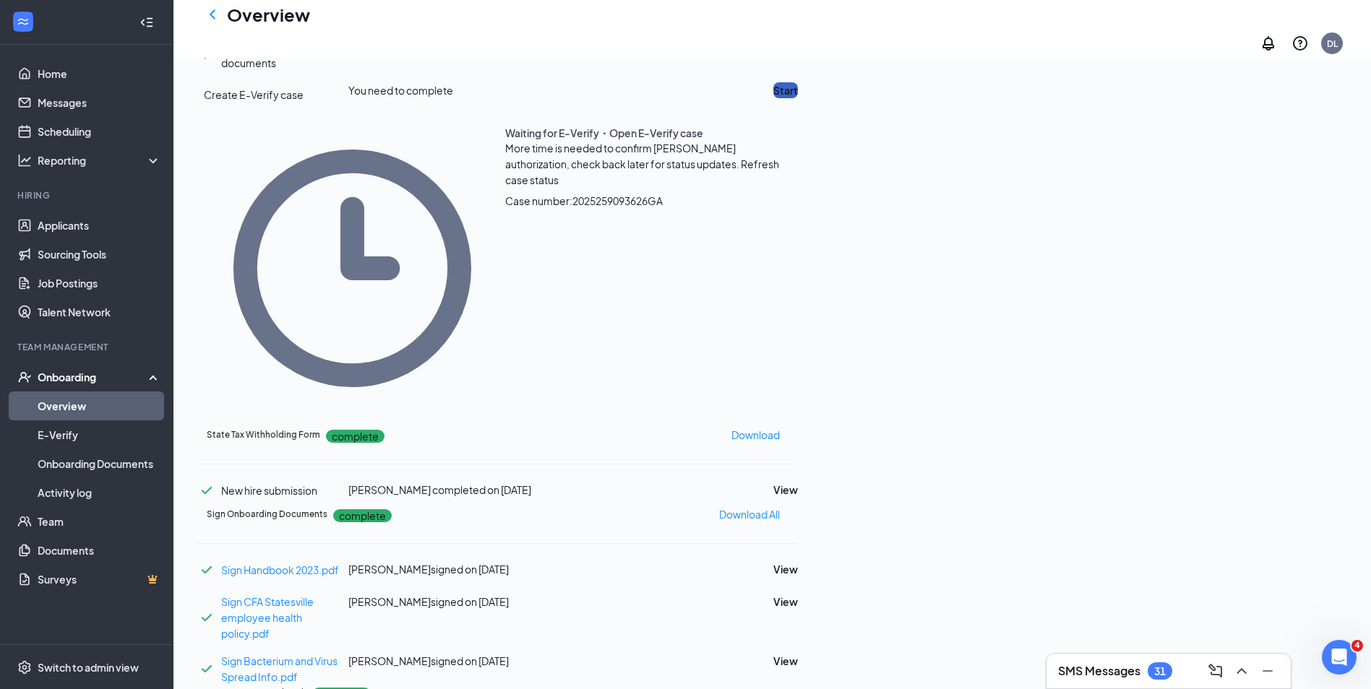
scroll to position [289, 0]
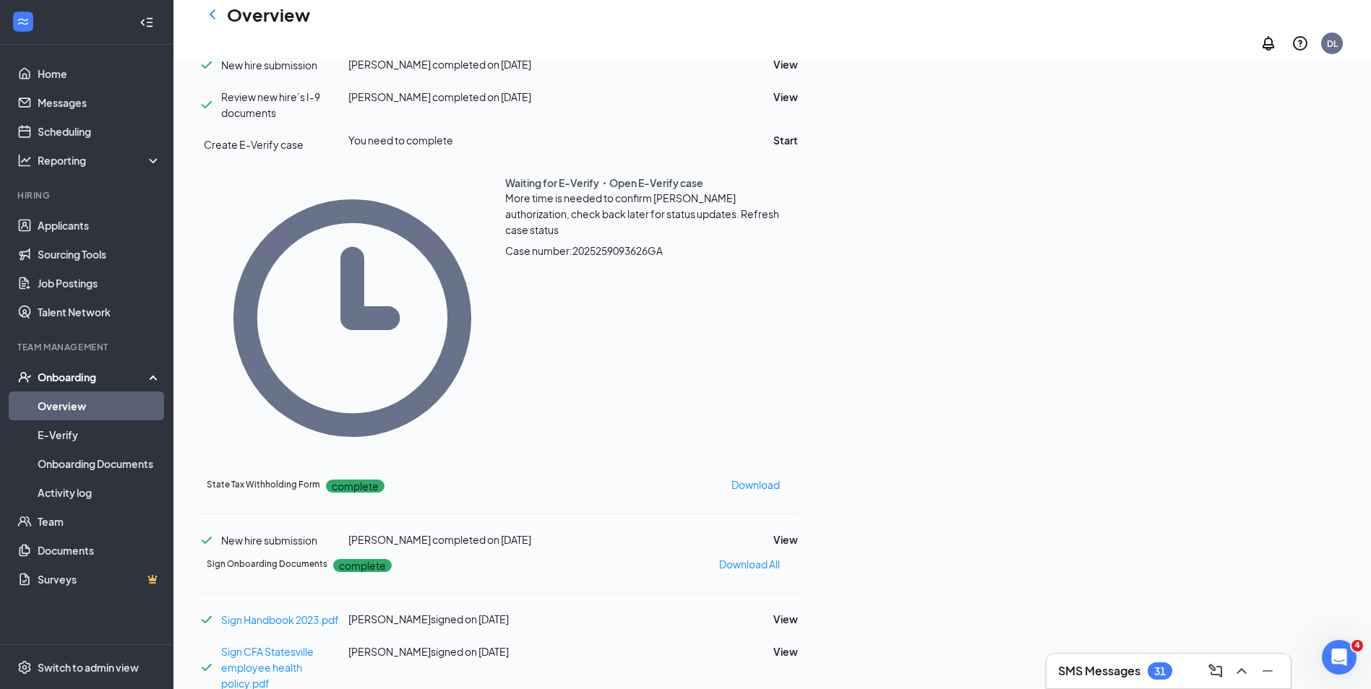
click at [753, 236] on span "Refresh case status" at bounding box center [642, 221] width 274 height 29
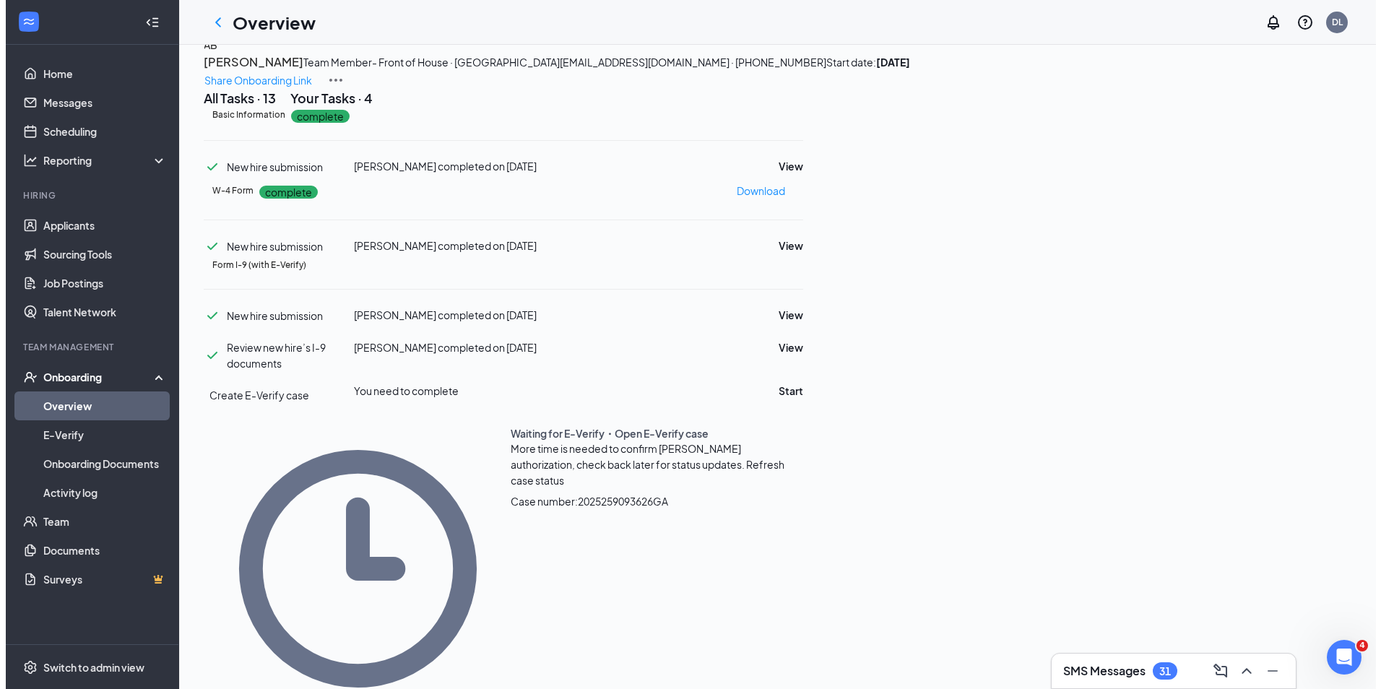
scroll to position [0, 0]
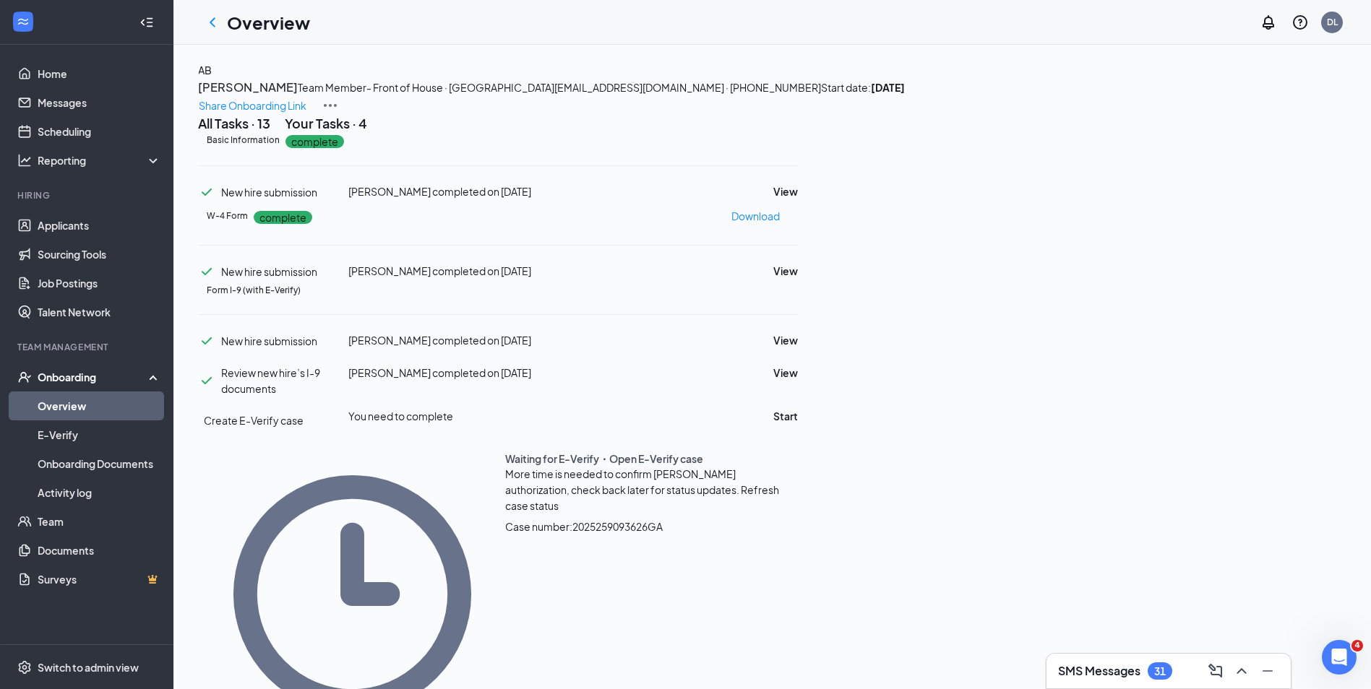
click at [321, 114] on div "AB [PERSON_NAME] Team Member- Front of House · Statesville [EMAIL_ADDRESS][DOMA…" at bounding box center [772, 88] width 1148 height 52
click at [212, 78] on div "AB" at bounding box center [205, 70] width 14 height 16
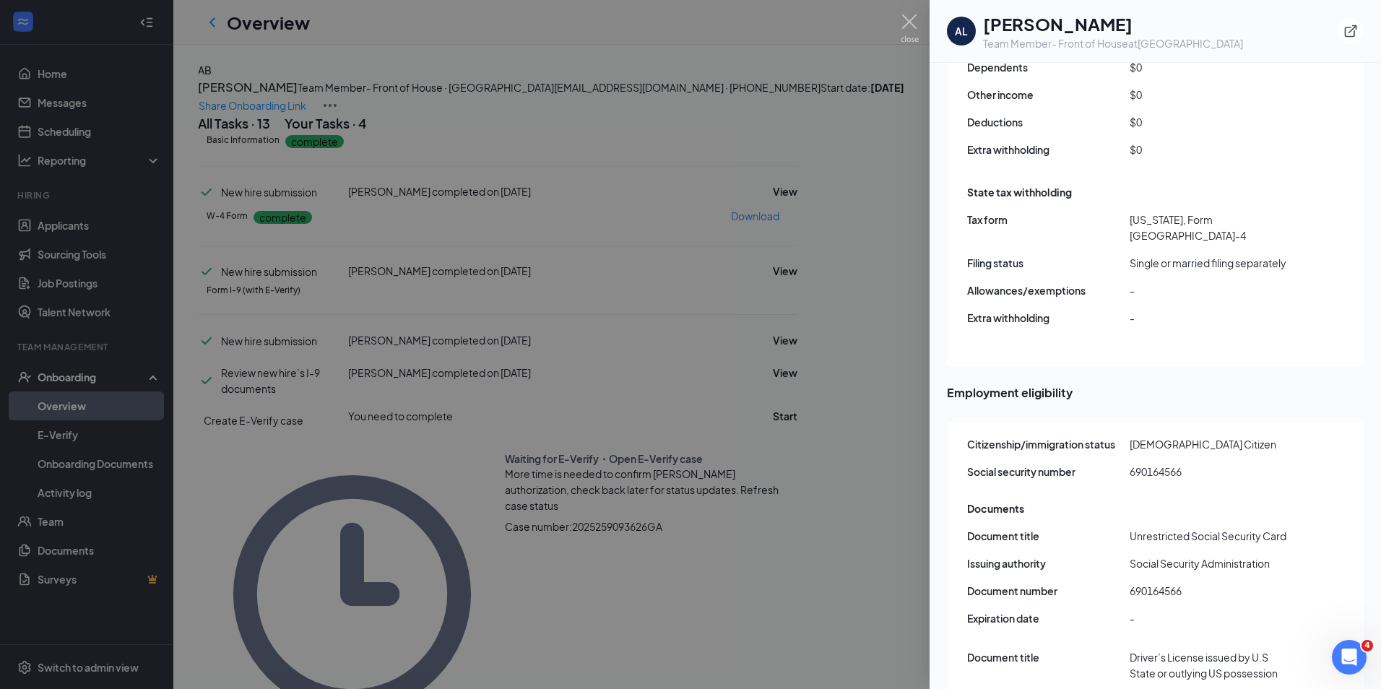
scroll to position [1482, 0]
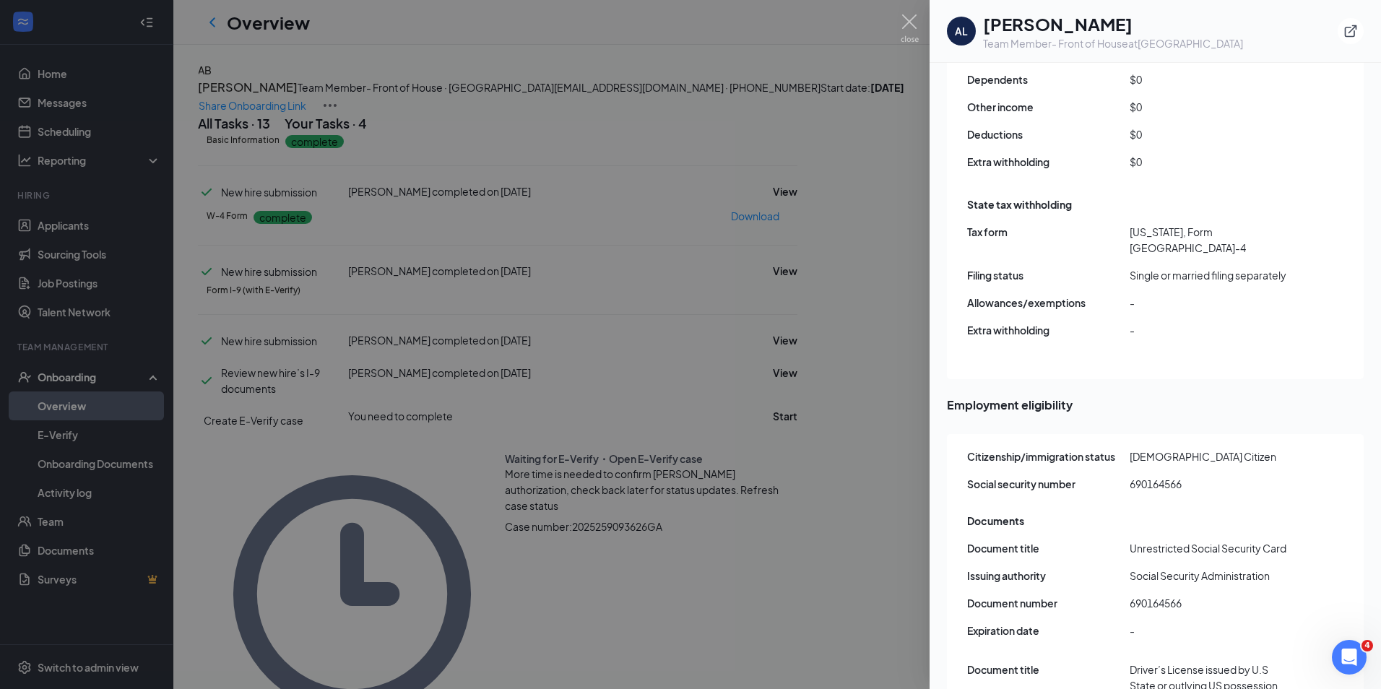
click at [867, 431] on div at bounding box center [690, 344] width 1381 height 689
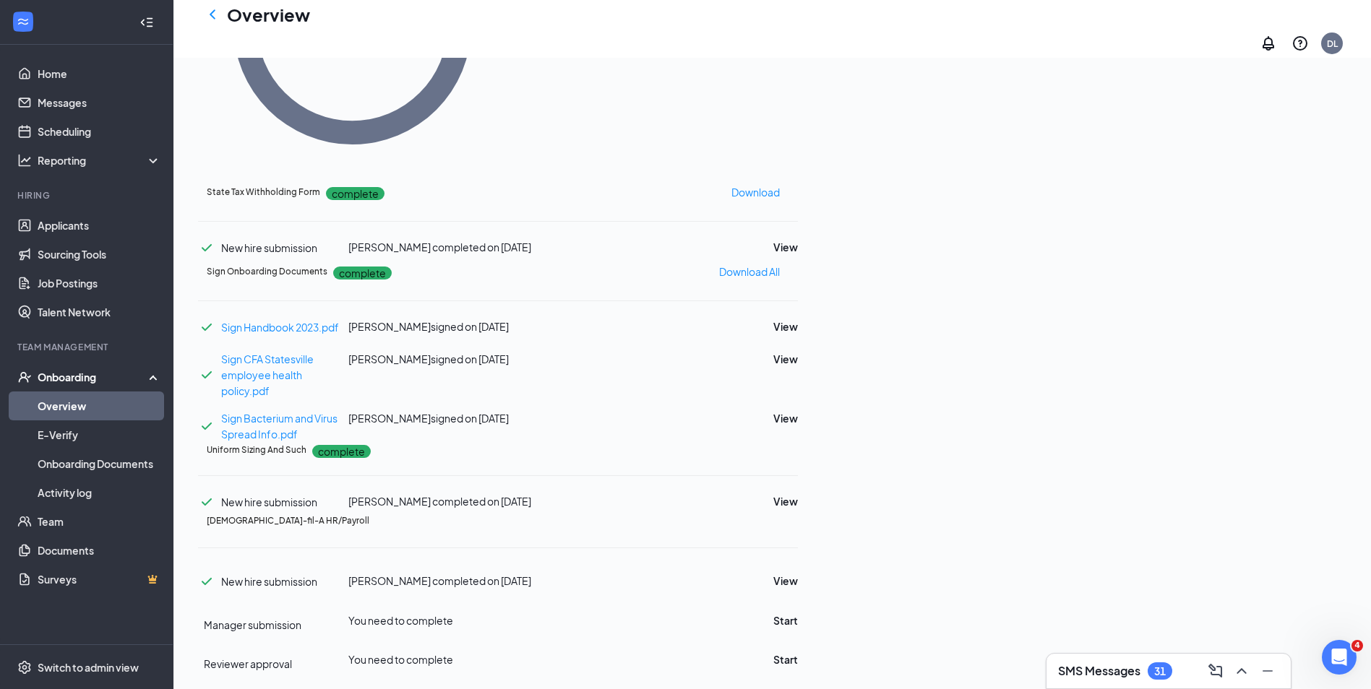
scroll to position [704, 0]
click at [798, 613] on button "Start" at bounding box center [785, 621] width 25 height 16
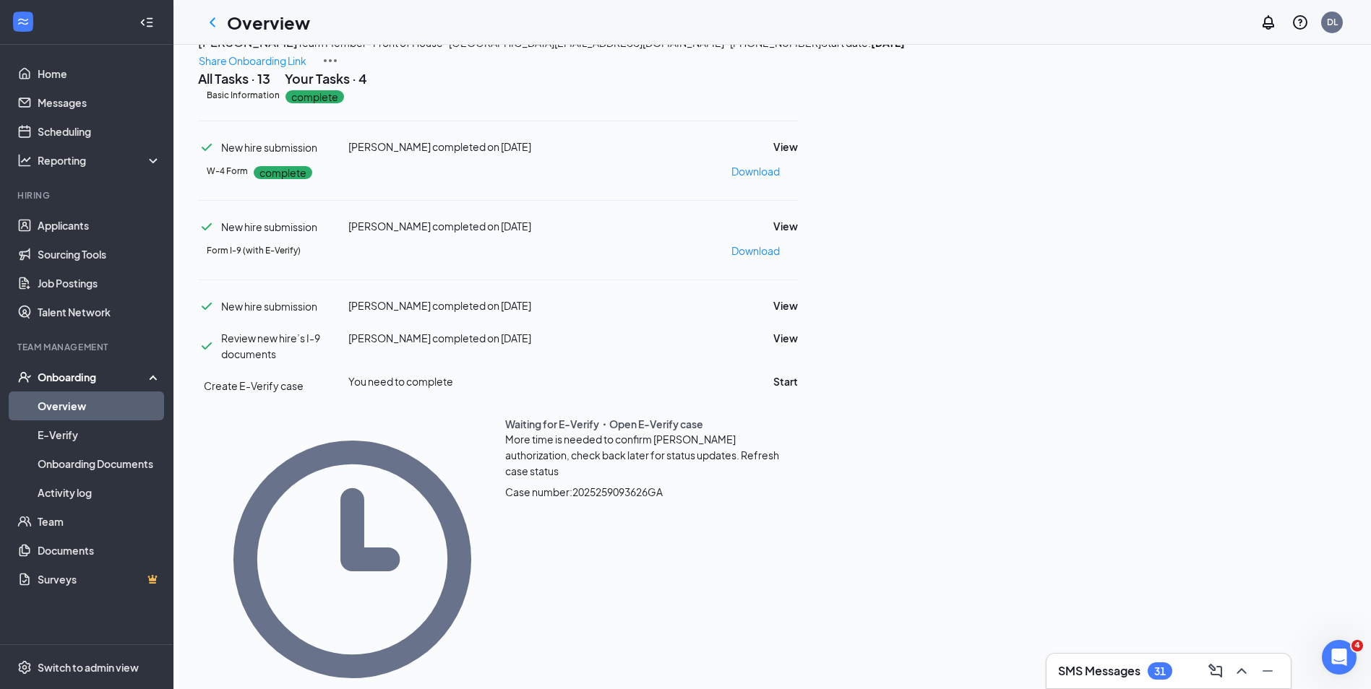
scroll to position [0, 0]
